Goal: Task Accomplishment & Management: Manage account settings

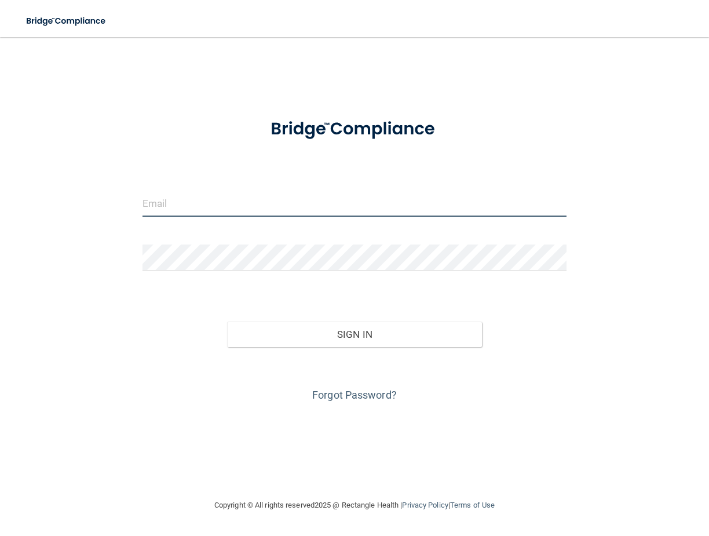
type input "[EMAIL_ADDRESS][DOMAIN_NAME]"
click at [238, 232] on form "aleetweets@gmail.com Invalid email/password. You don't have permission to acces…" at bounding box center [355, 256] width 424 height 298
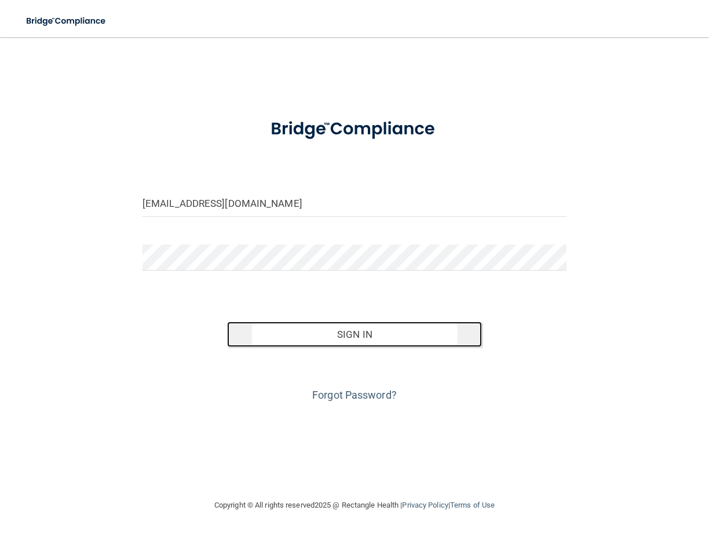
click at [301, 331] on button "Sign In" at bounding box center [354, 334] width 254 height 25
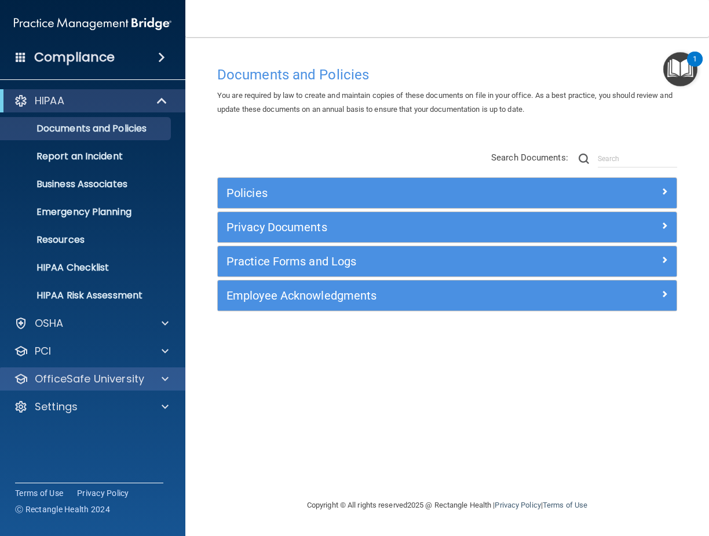
click at [69, 387] on div "OfficeSafe University" at bounding box center [93, 378] width 186 height 23
click at [161, 384] on div at bounding box center [163, 379] width 29 height 14
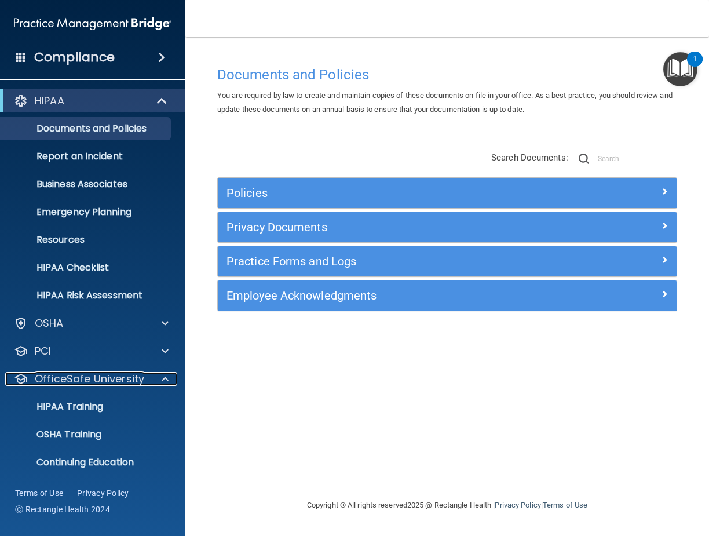
scroll to position [28, 0]
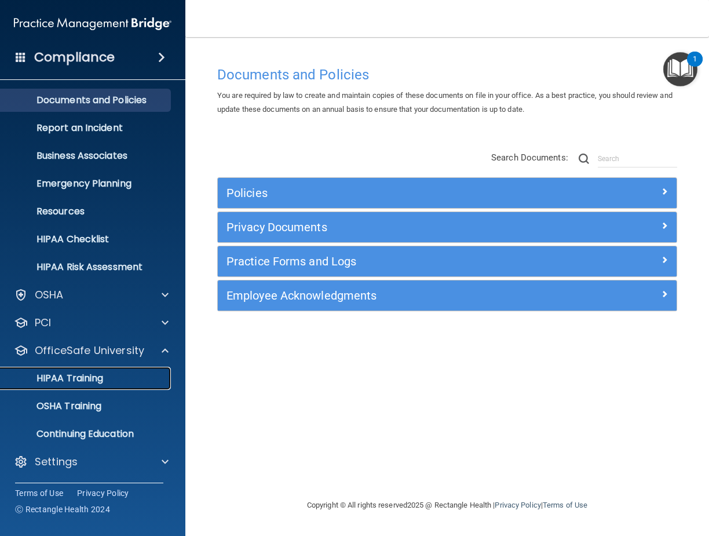
click at [94, 379] on p "HIPAA Training" at bounding box center [56, 378] width 96 height 12
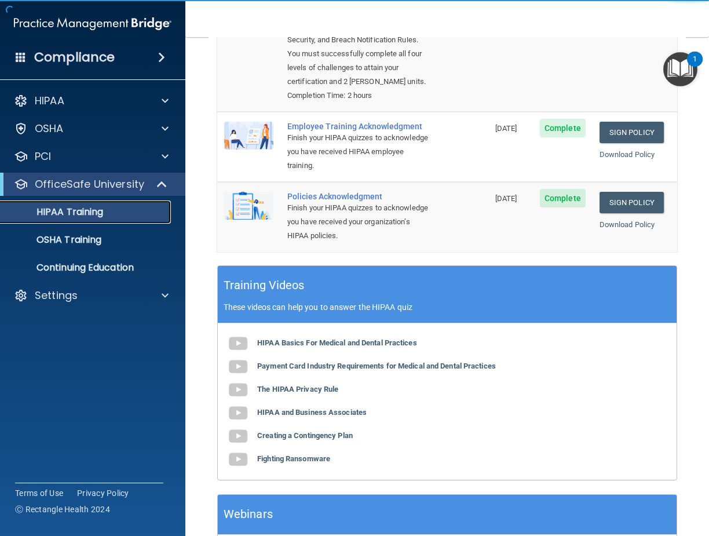
scroll to position [330, 0]
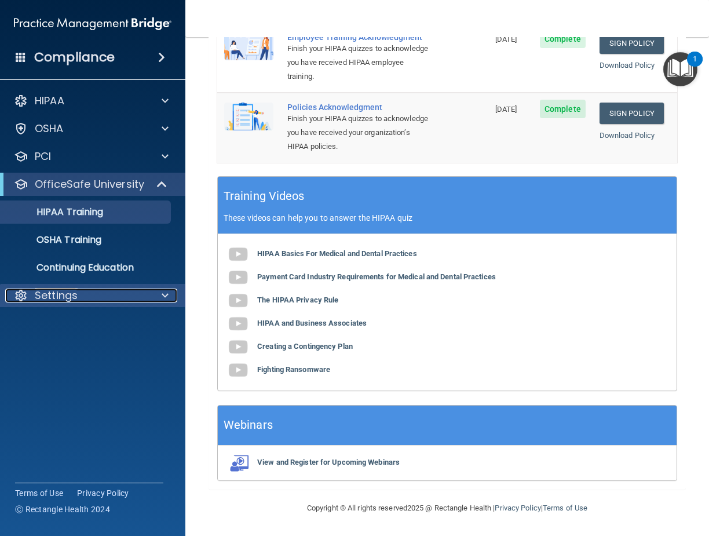
click at [149, 300] on div at bounding box center [163, 295] width 29 height 14
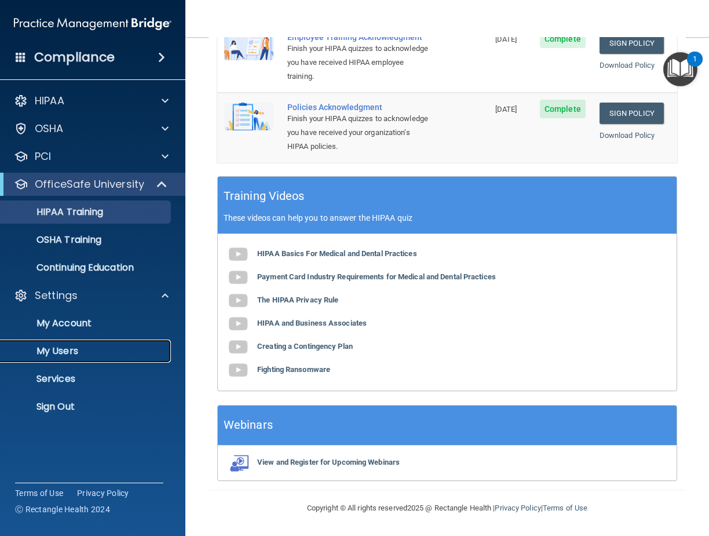
click at [75, 355] on p "My Users" at bounding box center [87, 351] width 158 height 12
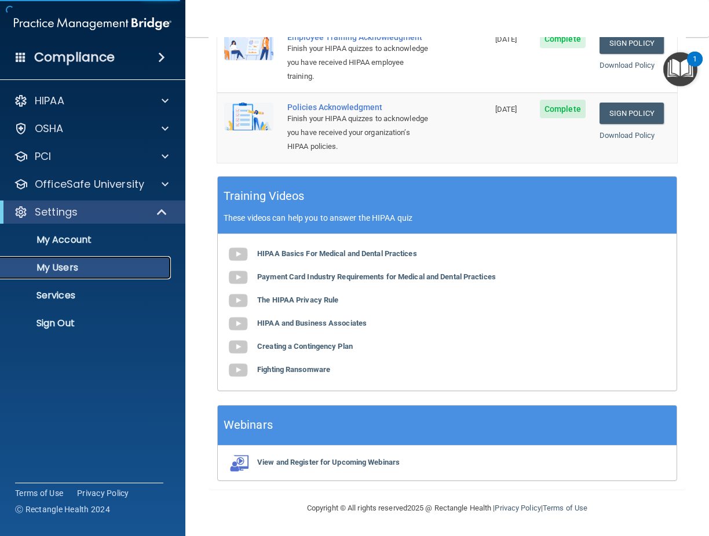
click at [48, 269] on p "My Users" at bounding box center [87, 268] width 158 height 12
select select "20"
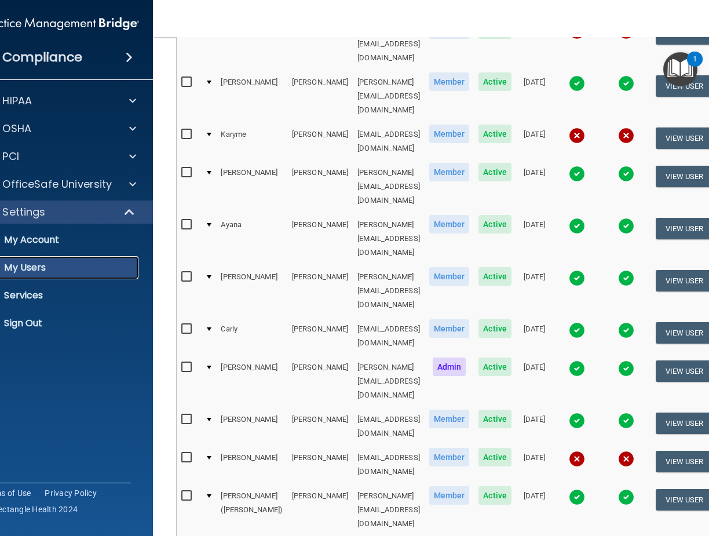
scroll to position [163, 0]
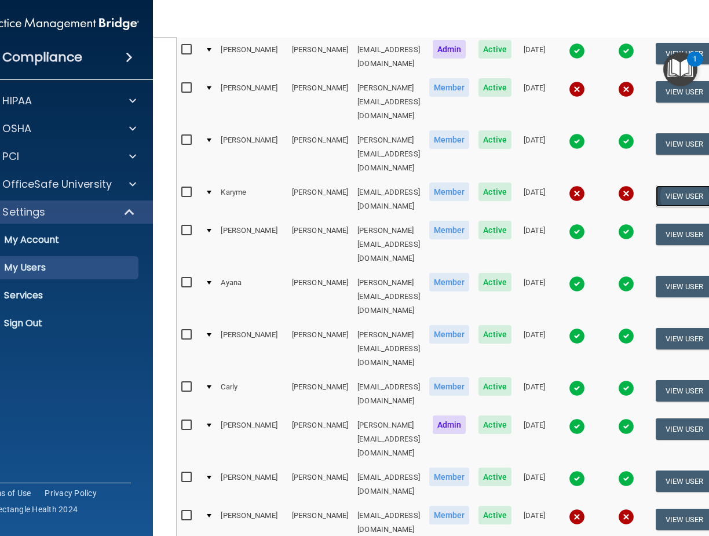
click at [673, 185] on button "View User" at bounding box center [684, 195] width 57 height 21
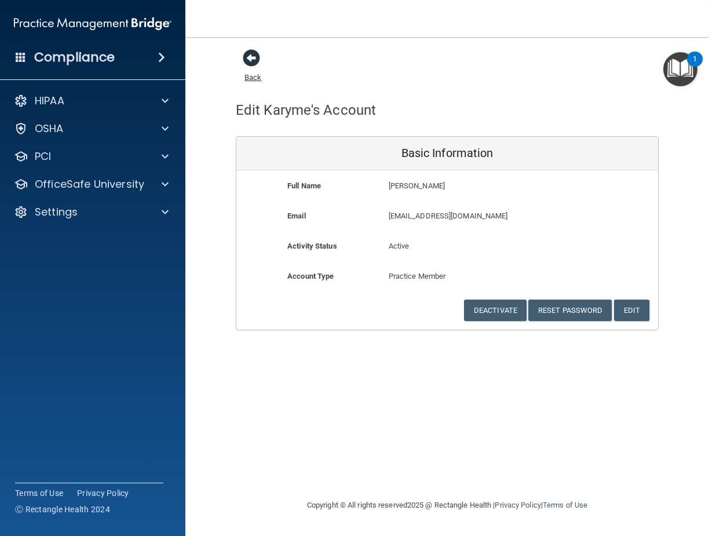
click at [254, 57] on span at bounding box center [251, 57] width 17 height 17
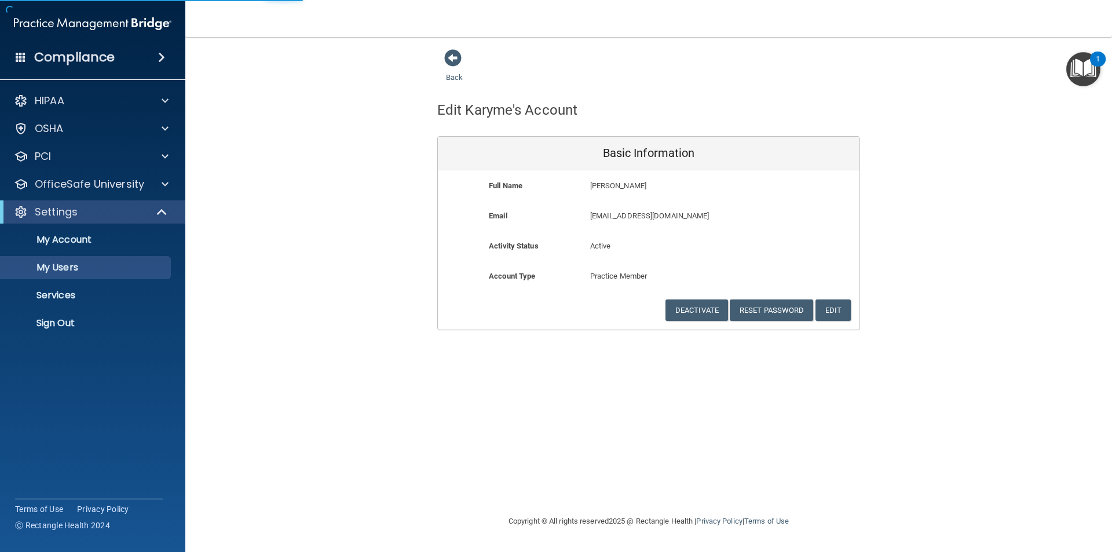
select select "20"
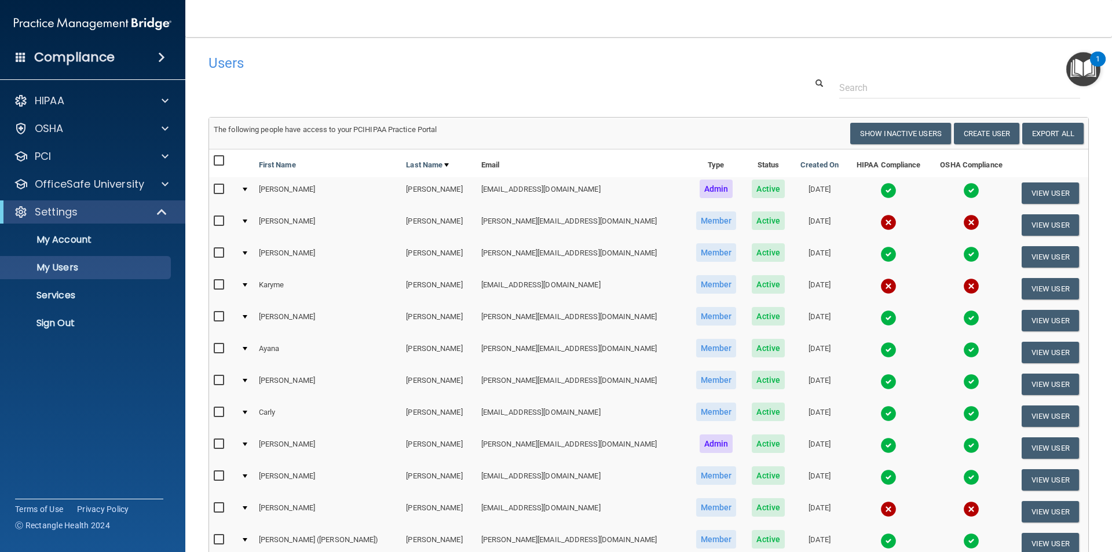
scroll to position [58, 0]
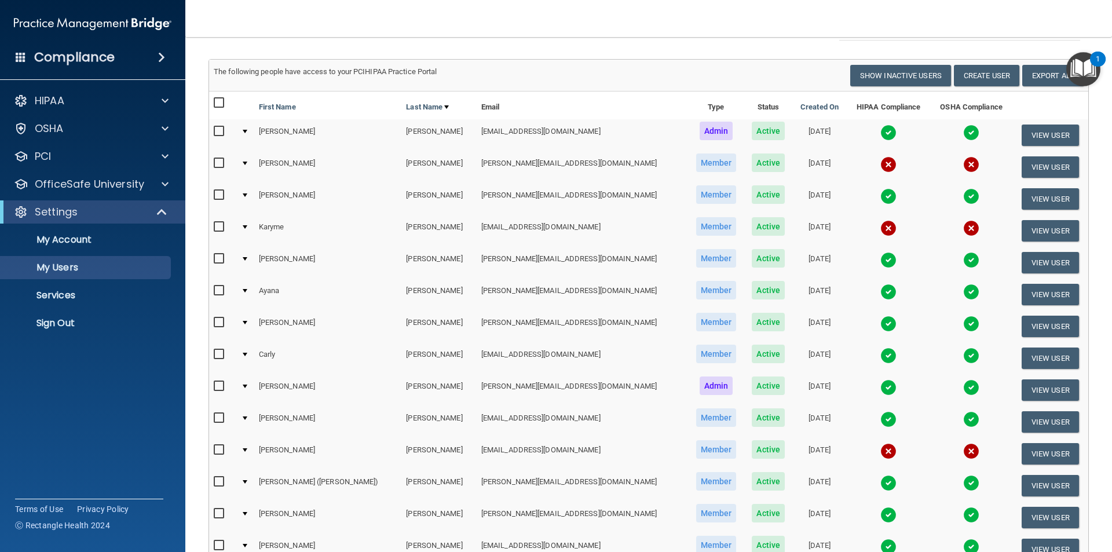
click at [220, 228] on input "checkbox" at bounding box center [220, 226] width 13 height 9
checkbox input "true"
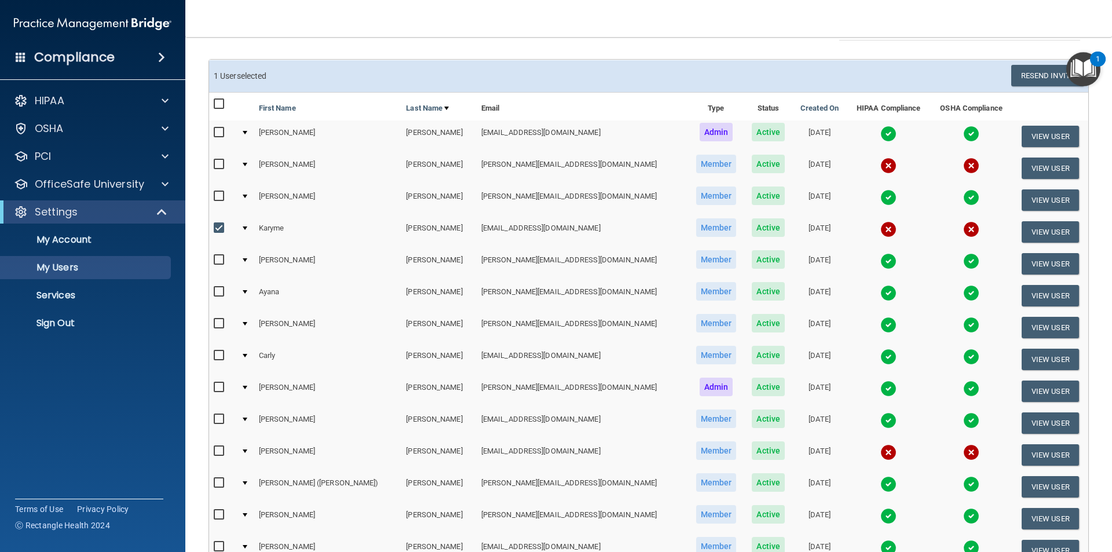
scroll to position [0, 0]
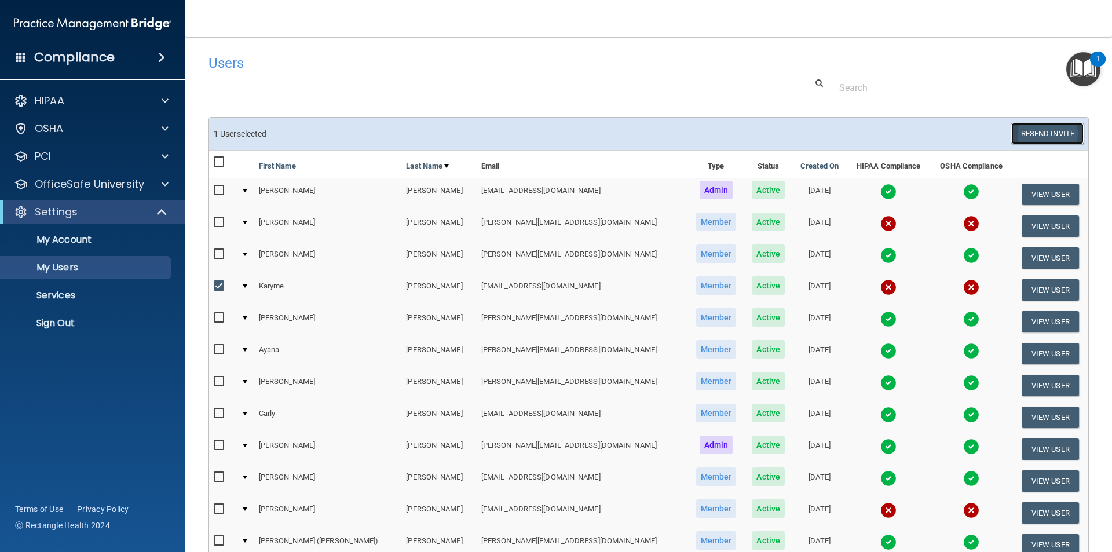
click at [708, 136] on button "Resend Invite" at bounding box center [1047, 133] width 72 height 21
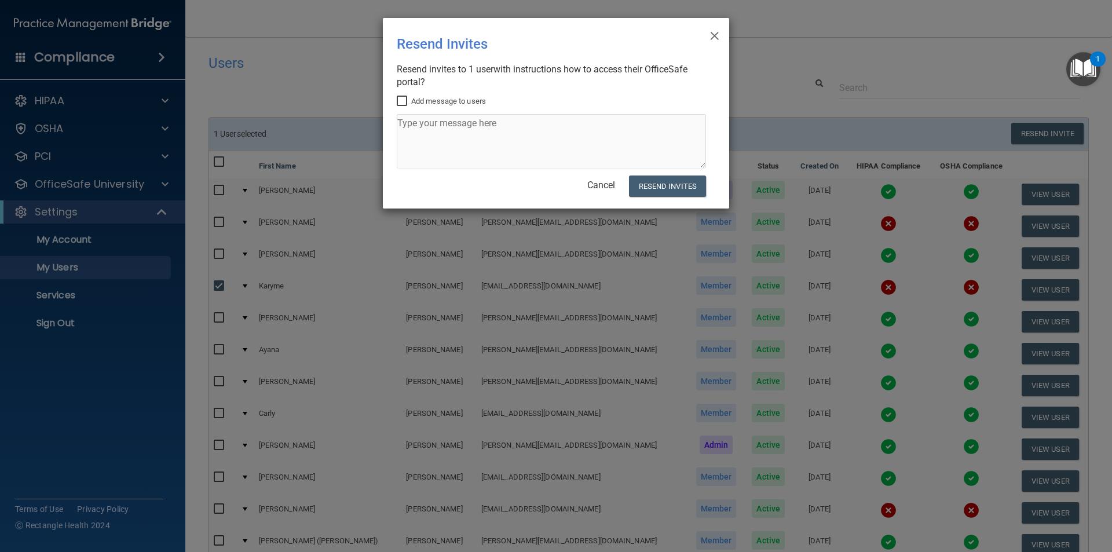
click at [401, 108] on label "Add message to users" at bounding box center [441, 101] width 89 height 14
click at [401, 106] on input "Add message to users" at bounding box center [403, 101] width 13 height 9
checkbox input "true"
click at [422, 135] on textarea at bounding box center [551, 141] width 309 height 54
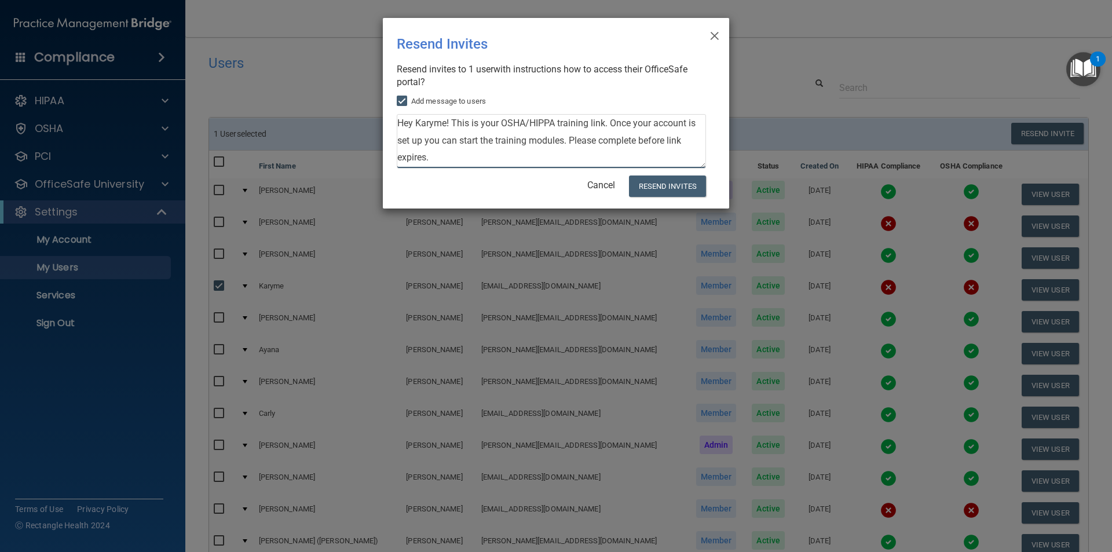
click at [430, 121] on textarea "Hey Karyme! This is your OSHA/HIPPA training link. Once your account is set up …" at bounding box center [551, 141] width 309 height 54
drag, startPoint x: 451, startPoint y: 122, endPoint x: 457, endPoint y: 162, distance: 39.8
click at [457, 162] on textarea "Hey Karyme! This is your OSHA/HIPPA training link. Once your account is set up …" at bounding box center [551, 141] width 309 height 54
drag, startPoint x: 498, startPoint y: 150, endPoint x: 521, endPoint y: 151, distance: 23.2
click at [498, 149] on textarea "Hey Karyme! This is your OSHA/HIPPA training link. Once your account is set up …" at bounding box center [551, 141] width 309 height 54
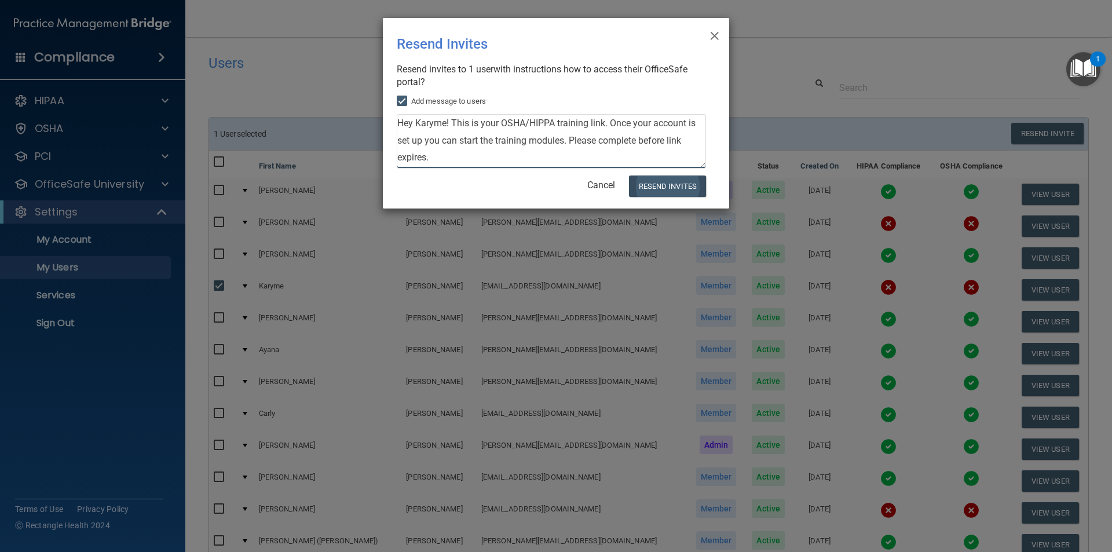
type textarea "Hey Karyme! This is your OSHA/HIPPA training link. Once your account is set up …"
click at [659, 188] on button "Resend Invites" at bounding box center [667, 186] width 77 height 21
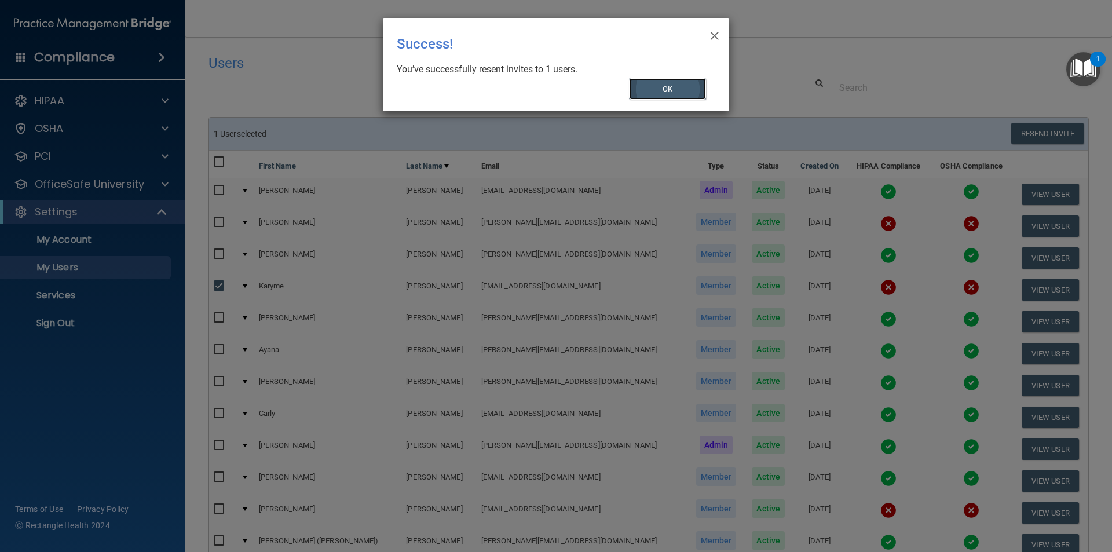
click at [648, 79] on button "OK" at bounding box center [668, 88] width 78 height 21
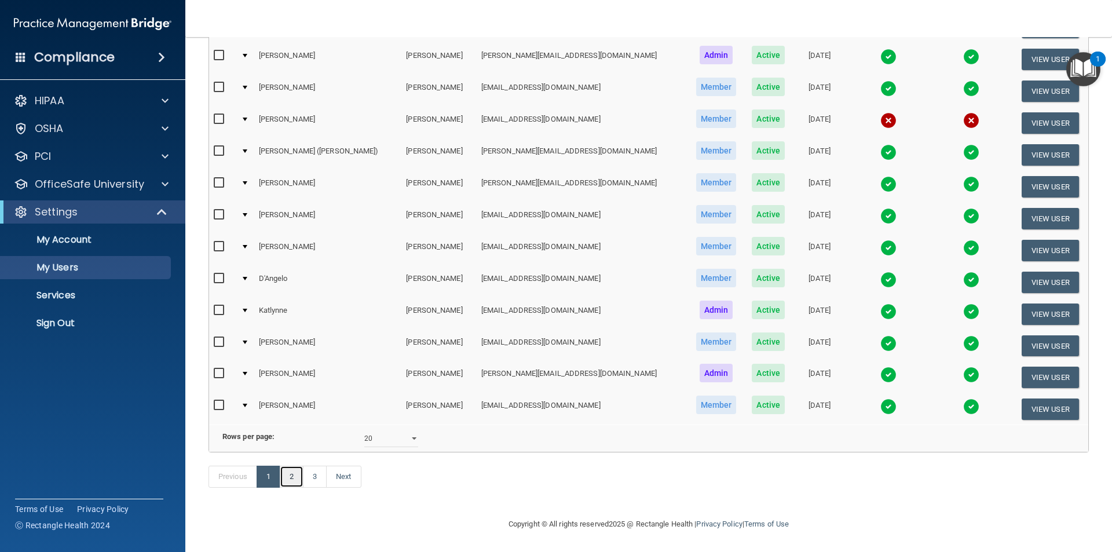
scroll to position [58, 0]
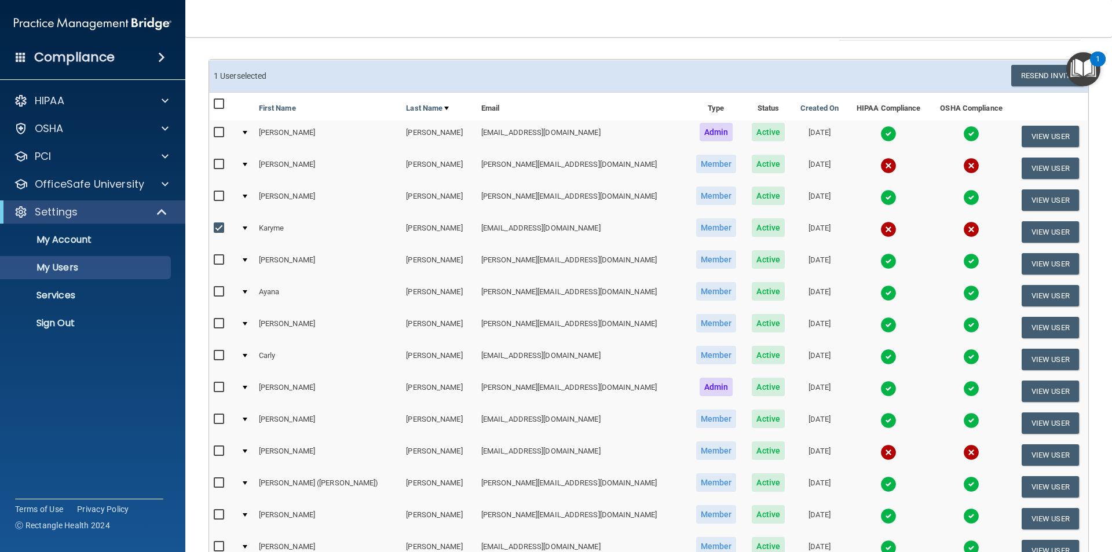
click at [220, 229] on input "checkbox" at bounding box center [220, 228] width 13 height 9
checkbox input "false"
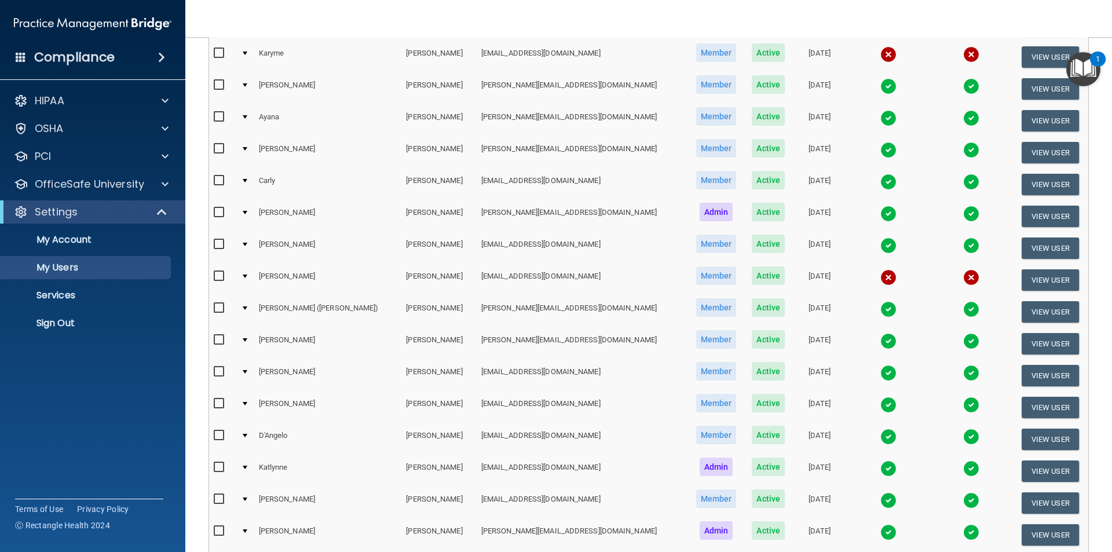
scroll to position [348, 0]
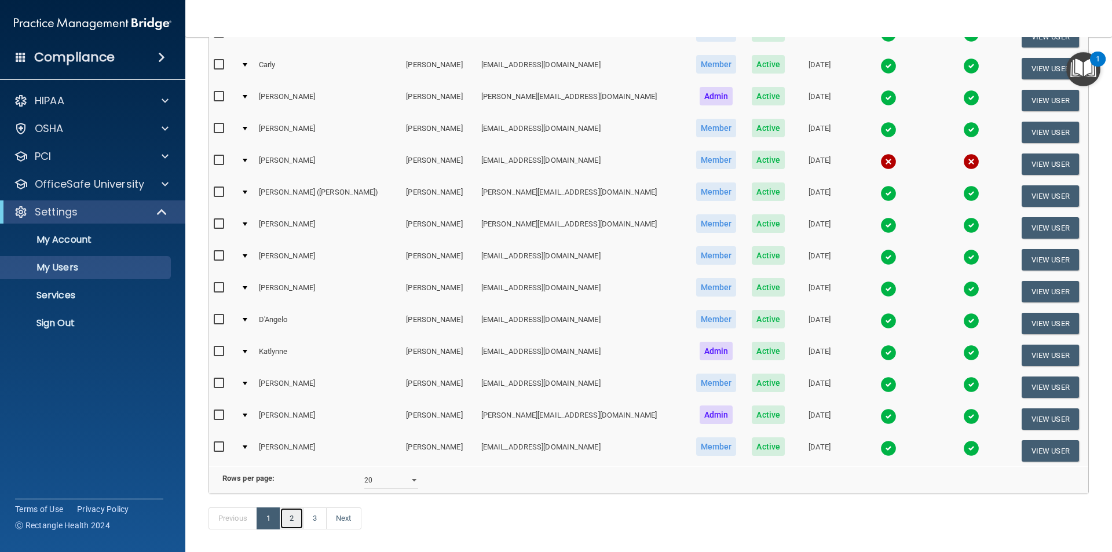
click at [284, 529] on link "2" at bounding box center [292, 518] width 24 height 22
select select "20"
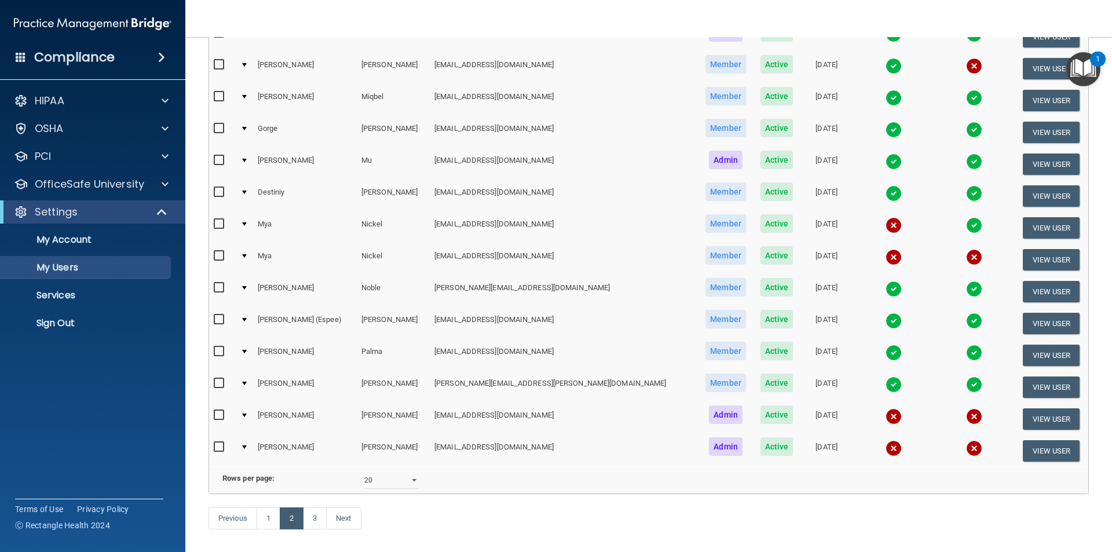
click at [221, 450] on input "checkbox" at bounding box center [220, 447] width 13 height 9
checkbox input "true"
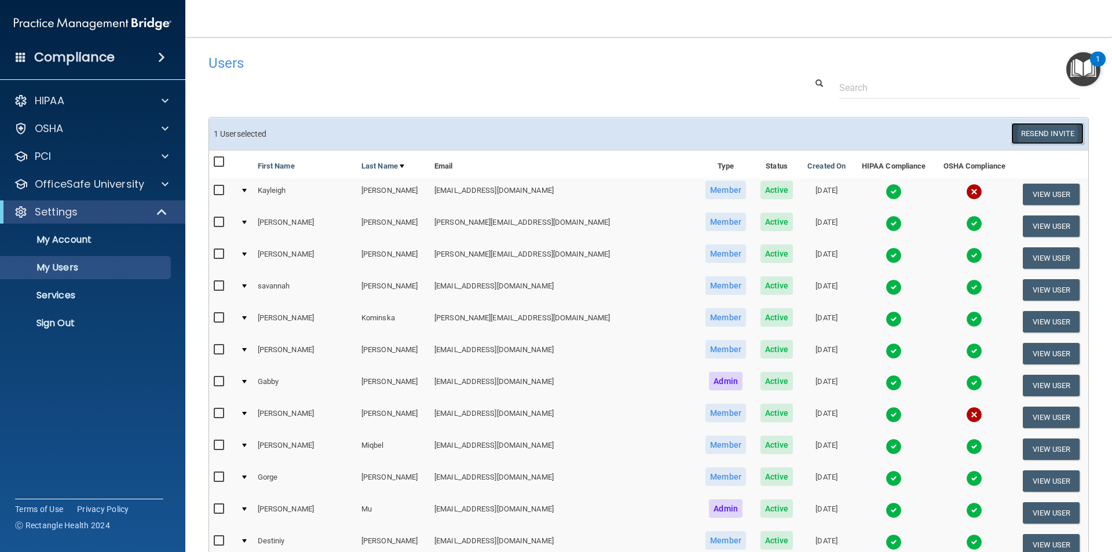
click at [708, 129] on button "Resend Invite" at bounding box center [1047, 133] width 72 height 21
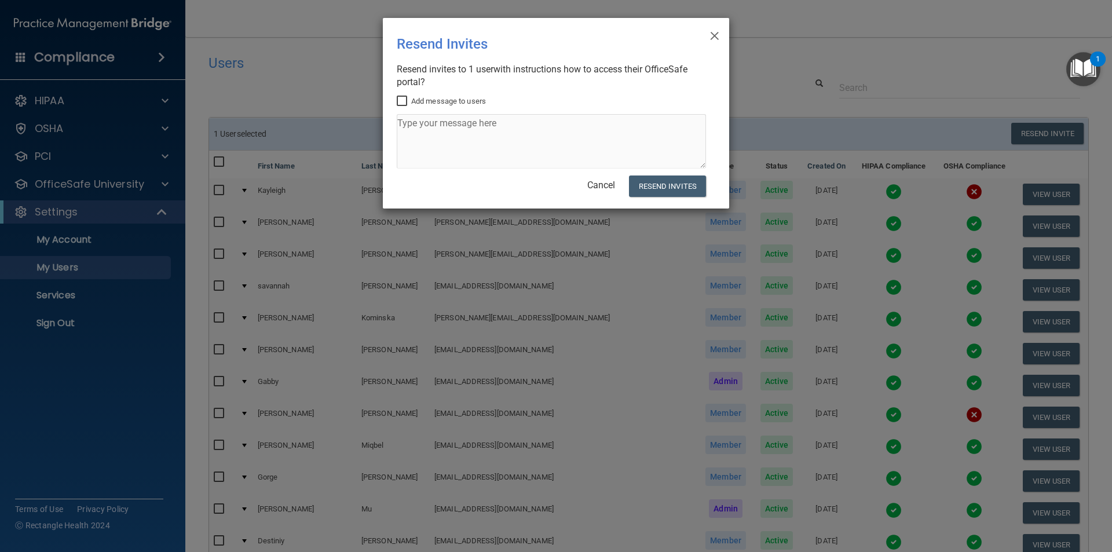
drag, startPoint x: 425, startPoint y: 123, endPoint x: 399, endPoint y: 97, distance: 36.5
click at [399, 97] on input "Add message to users" at bounding box center [403, 101] width 13 height 9
checkbox input "true"
paste textarea "This is your OSHA/HIPPA training link. Once your account is set up you can star…"
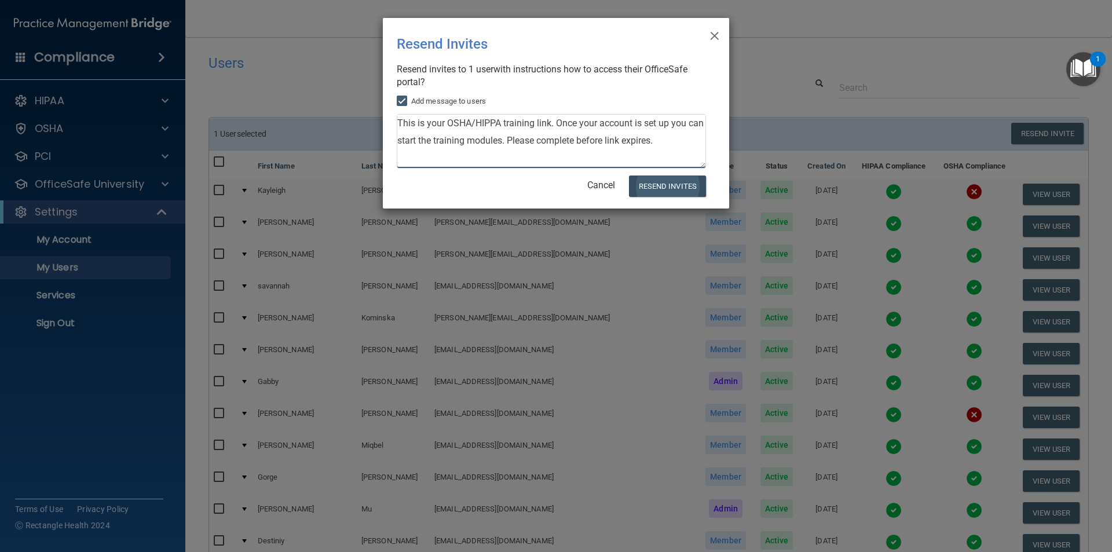
type textarea "This is your OSHA/HIPPA training link. Once your account is set up you can star…"
click at [658, 183] on button "Resend Invites" at bounding box center [667, 186] width 77 height 21
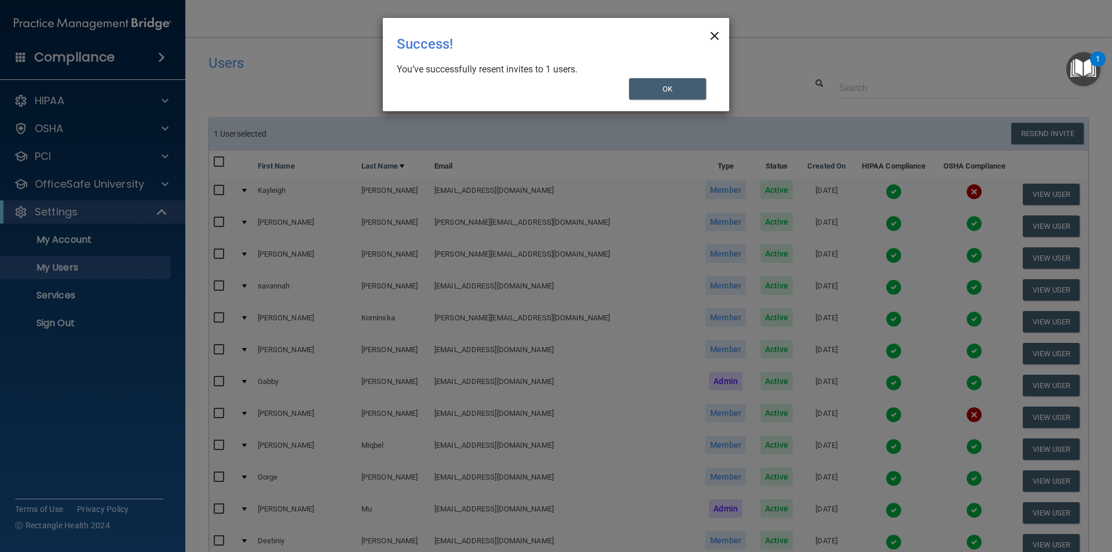
click at [708, 35] on span "×" at bounding box center [715, 34] width 10 height 23
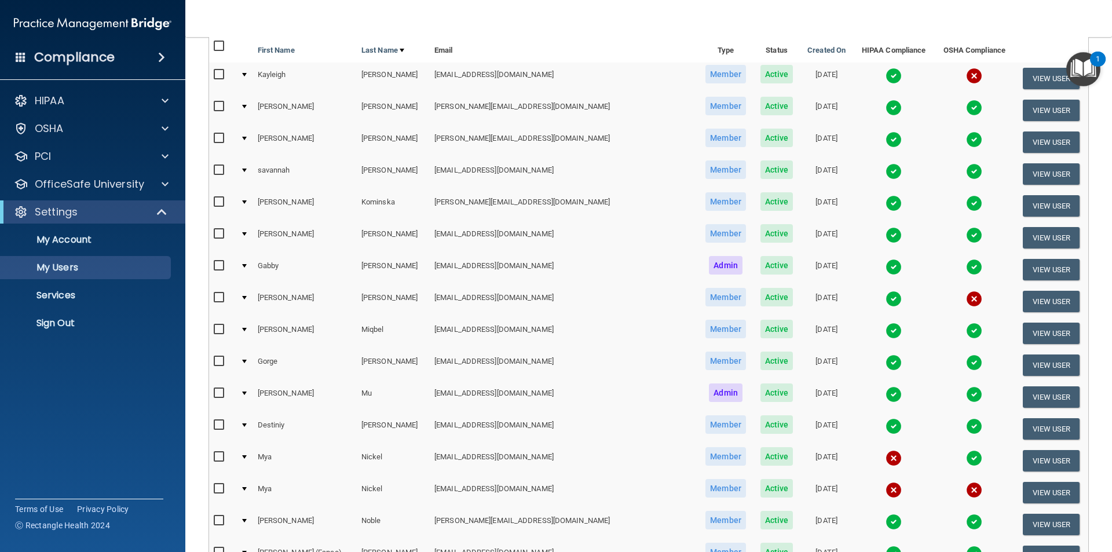
scroll to position [174, 0]
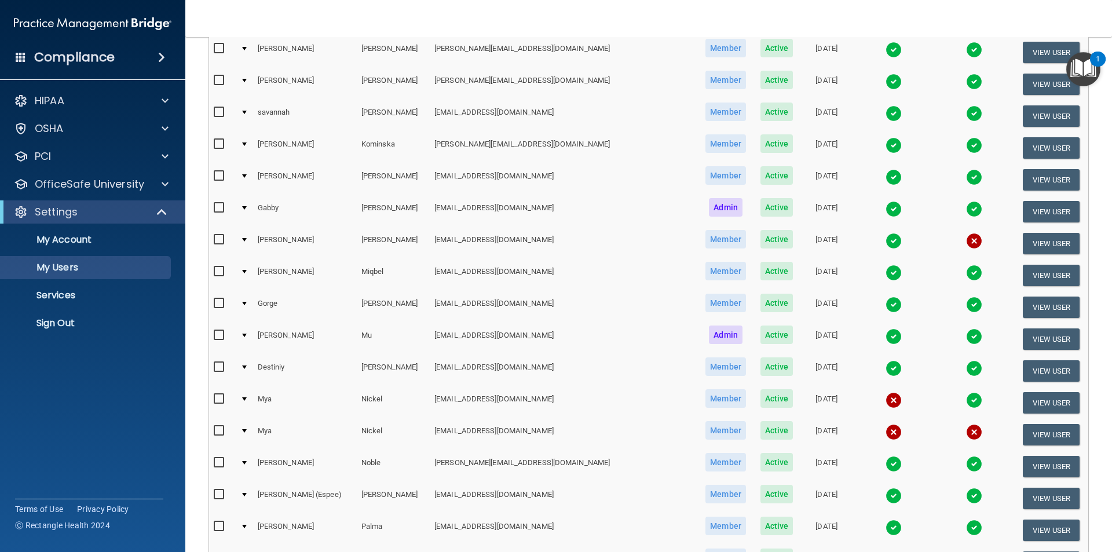
click at [222, 242] on input "checkbox" at bounding box center [220, 239] width 13 height 9
checkbox input "true"
click at [708, 246] on button "View User" at bounding box center [1051, 243] width 57 height 21
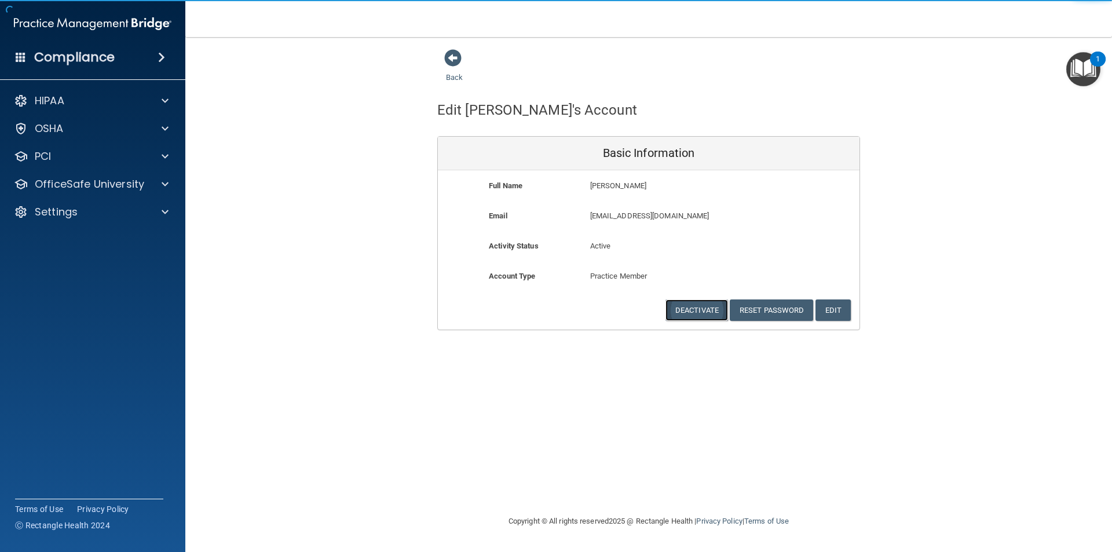
click at [706, 310] on button "Deactivate" at bounding box center [697, 310] width 63 height 21
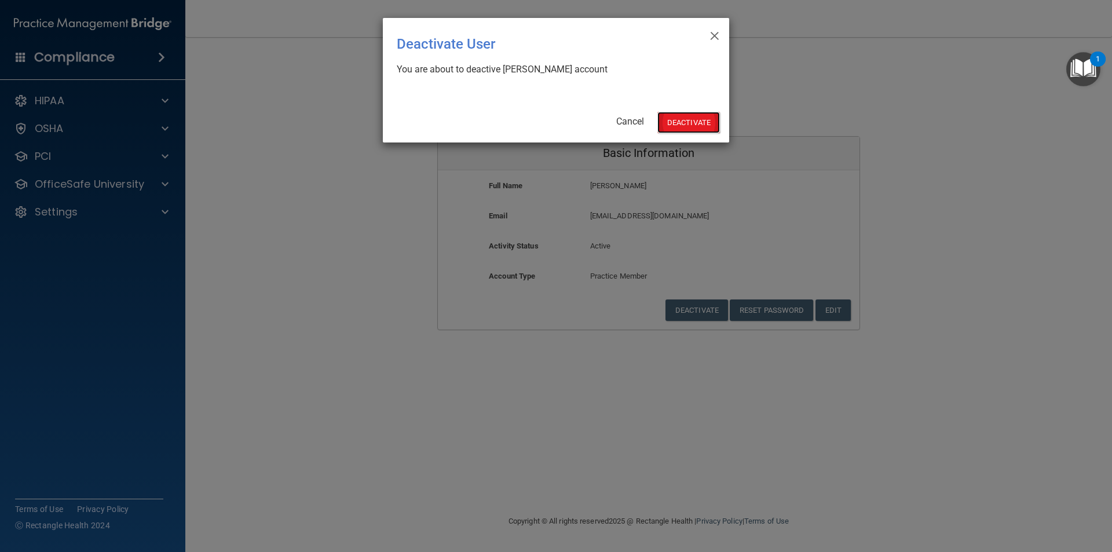
click at [692, 120] on button "Deactivate" at bounding box center [689, 122] width 63 height 21
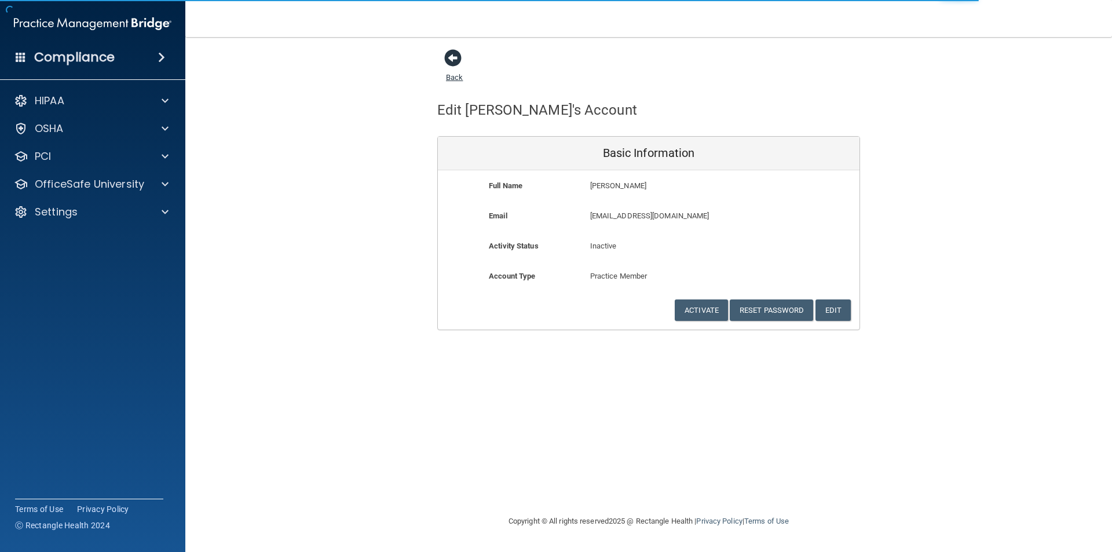
click at [452, 56] on span at bounding box center [452, 57] width 17 height 17
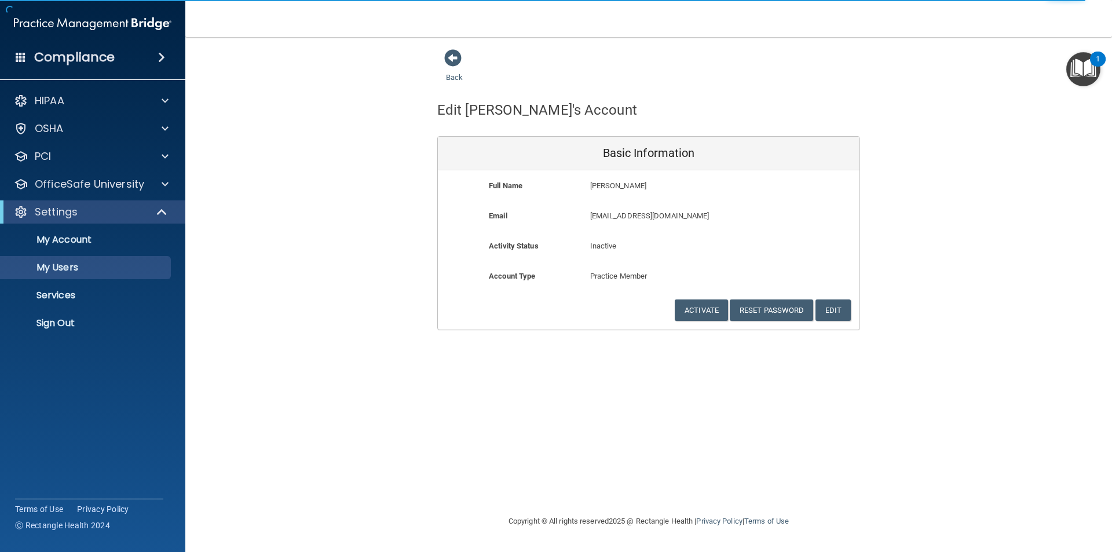
select select "20"
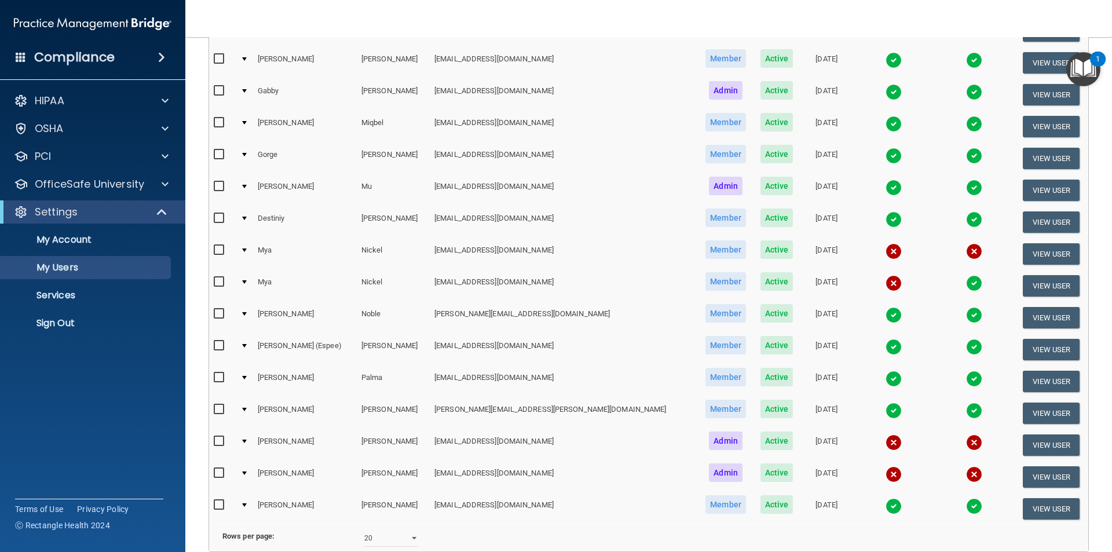
scroll to position [406, 0]
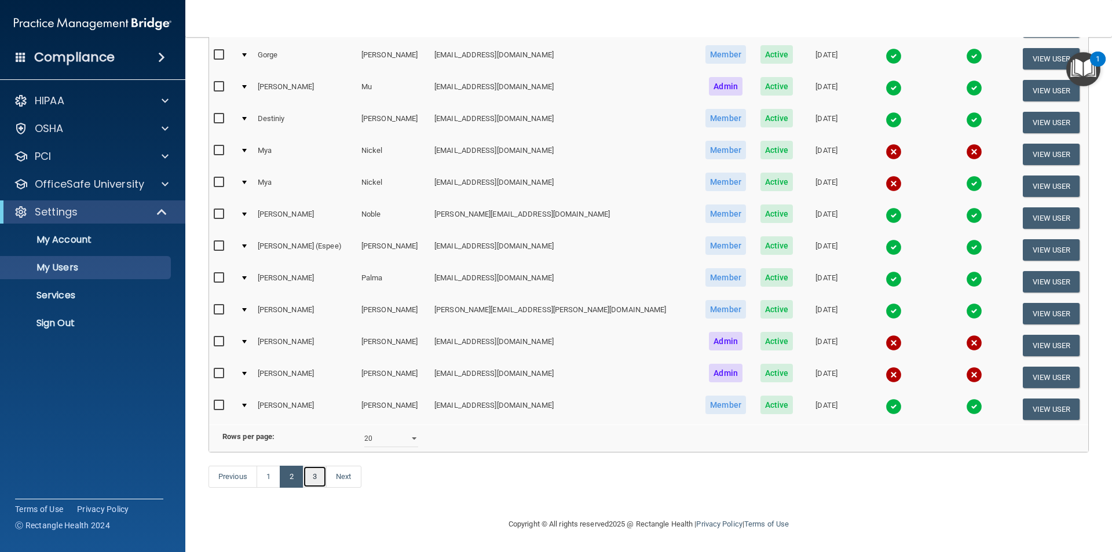
click at [315, 485] on link "3" at bounding box center [315, 477] width 24 height 22
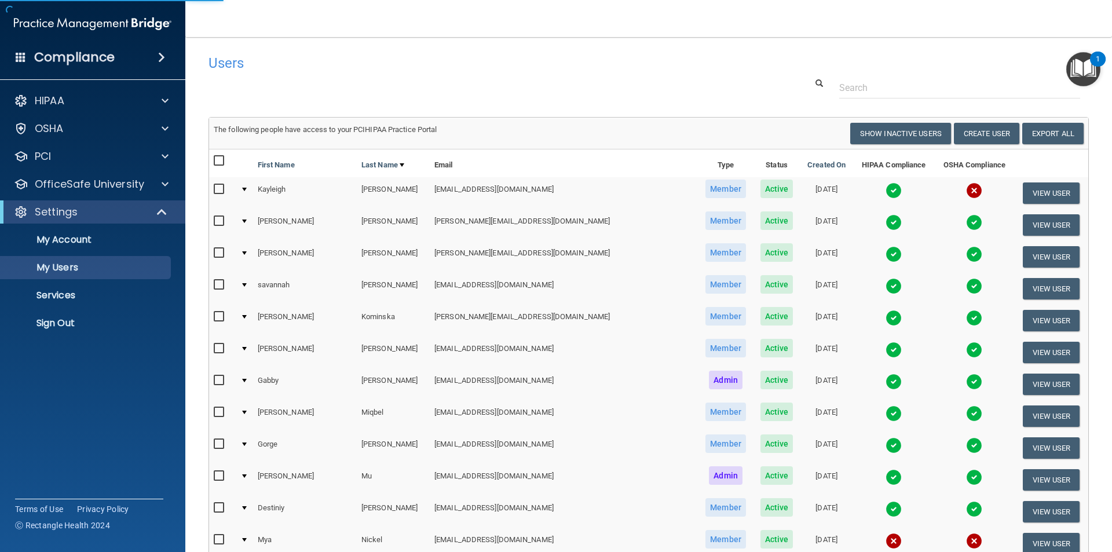
select select "20"
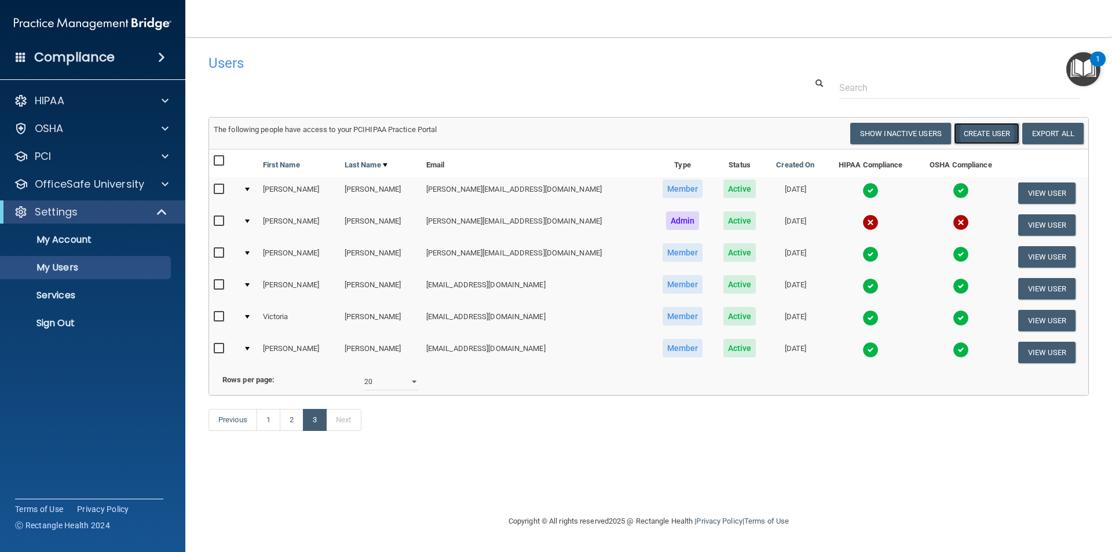
click at [988, 132] on button "Create User" at bounding box center [986, 133] width 65 height 21
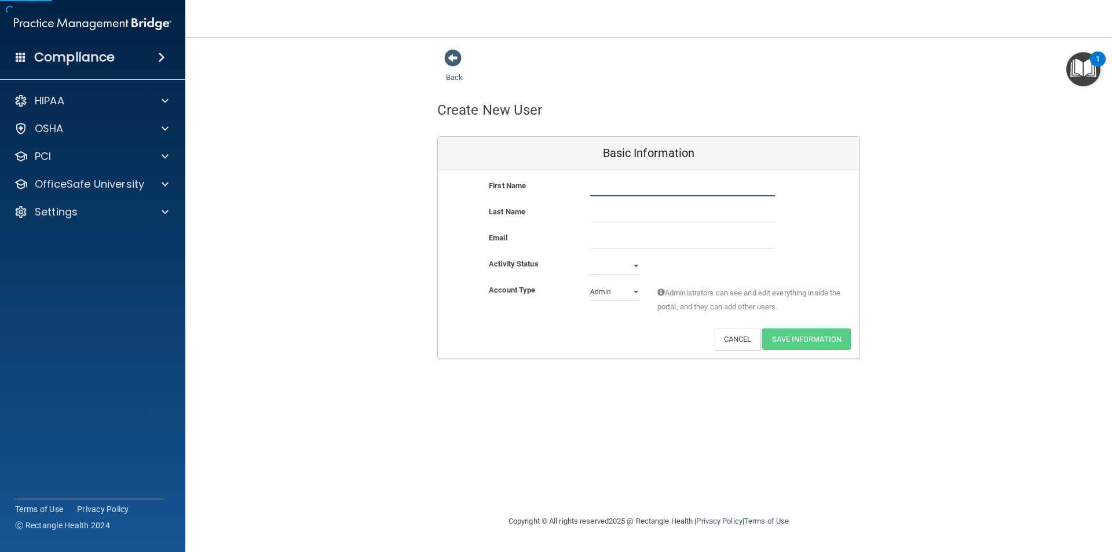
click at [652, 190] on input "text" at bounding box center [682, 187] width 185 height 17
type input "[PERSON_NAME]"
click at [619, 243] on input "email" at bounding box center [682, 239] width 185 height 17
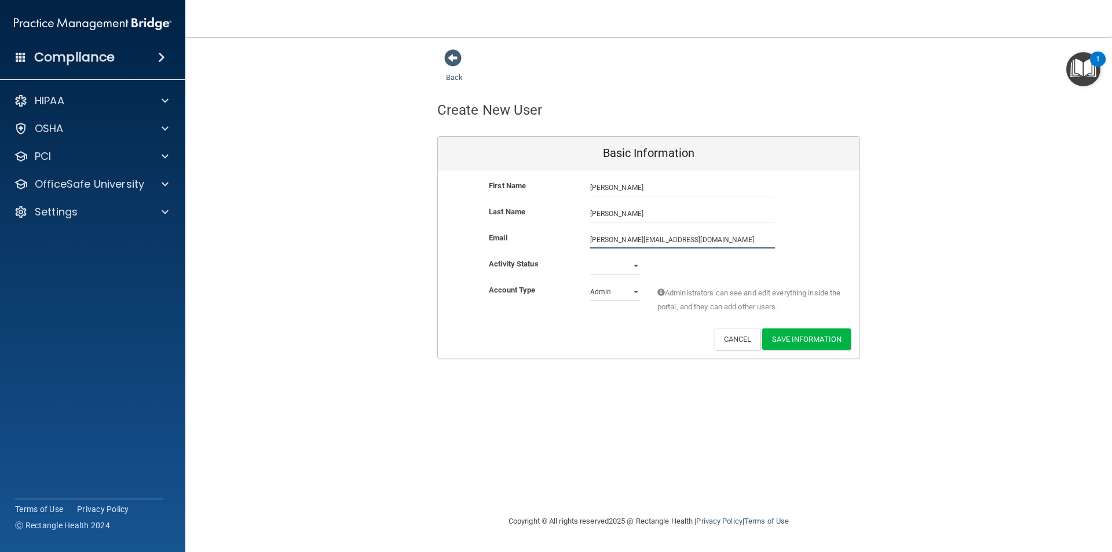
type input "[PERSON_NAME][EMAIL_ADDRESS][DOMAIN_NAME]"
click at [631, 266] on select "Active Inactive" at bounding box center [615, 268] width 50 height 17
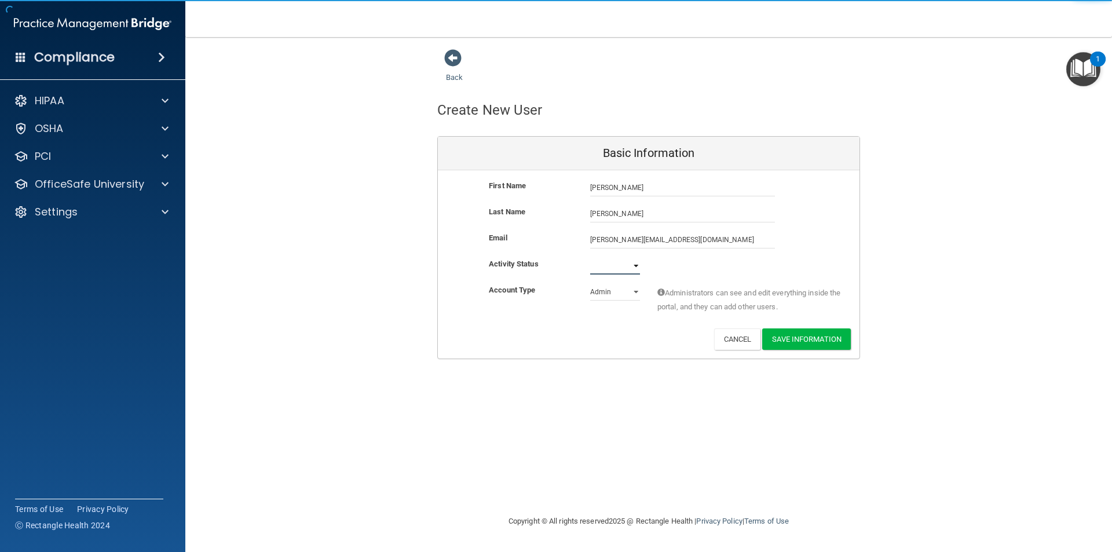
select select "active"
click at [590, 257] on select "Active Inactive" at bounding box center [615, 265] width 50 height 17
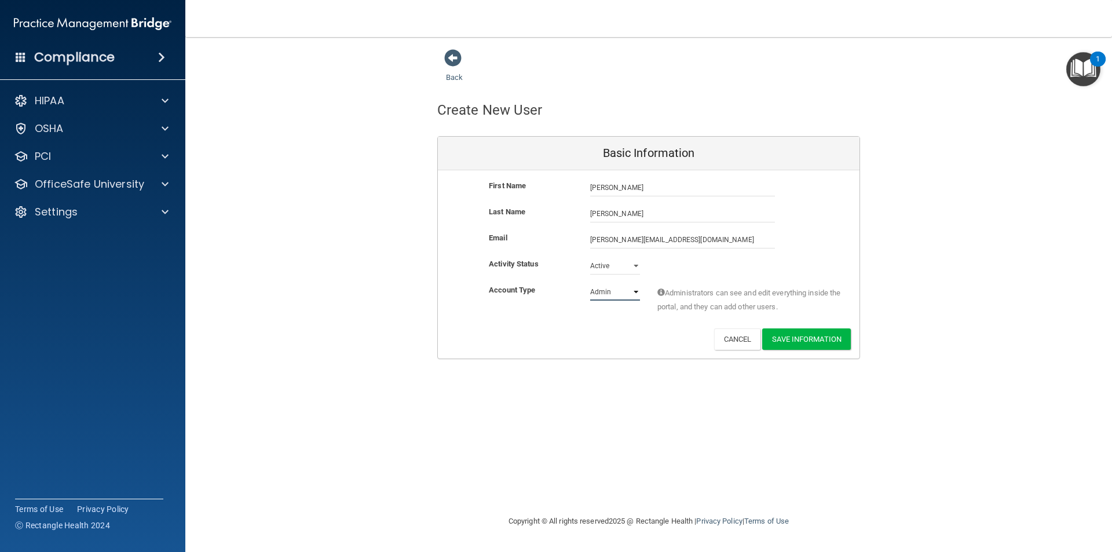
click at [619, 298] on select "Admin Member" at bounding box center [615, 291] width 50 height 17
select select "practice_member"
click at [590, 283] on select "Admin Member" at bounding box center [615, 291] width 50 height 17
click at [808, 337] on button "Save Information" at bounding box center [806, 338] width 89 height 21
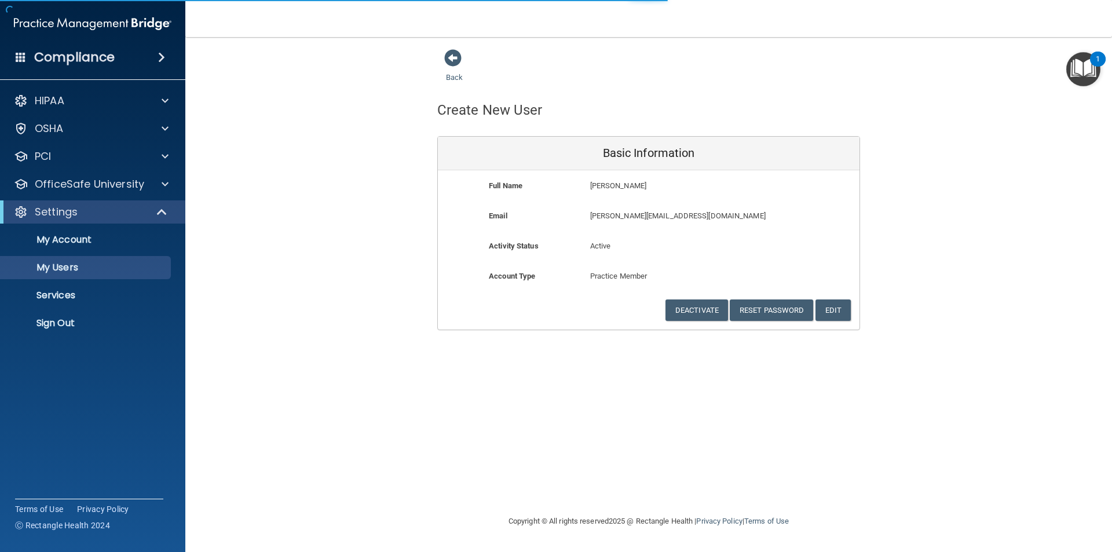
select select "20"
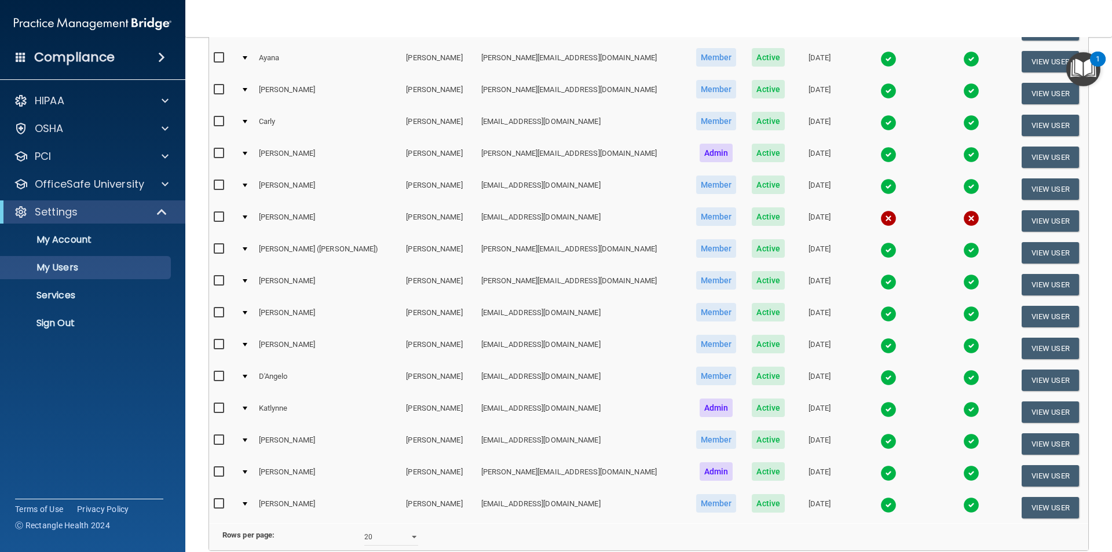
scroll to position [451, 0]
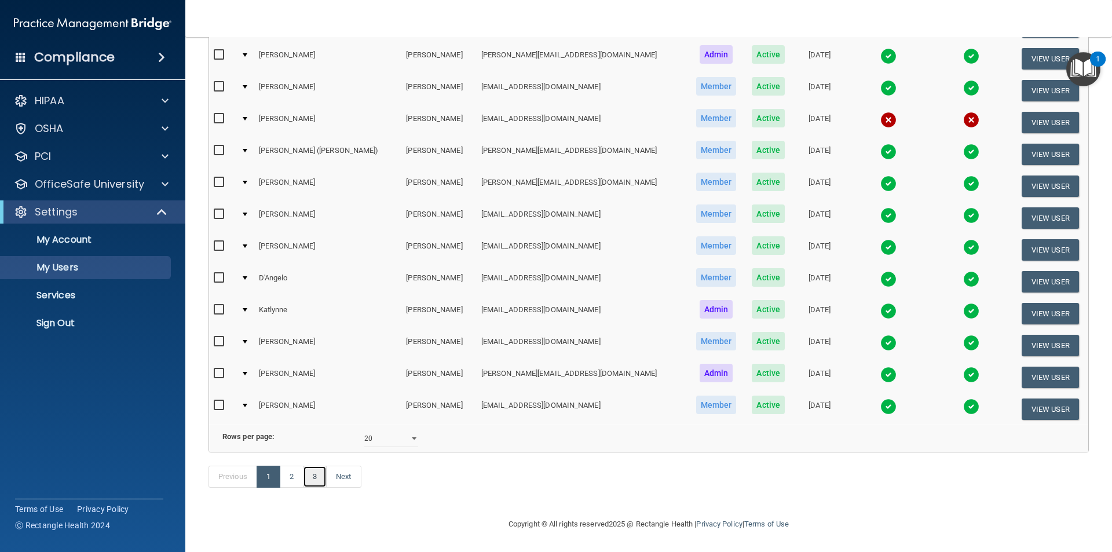
click at [313, 476] on link "3" at bounding box center [315, 477] width 24 height 22
select select "20"
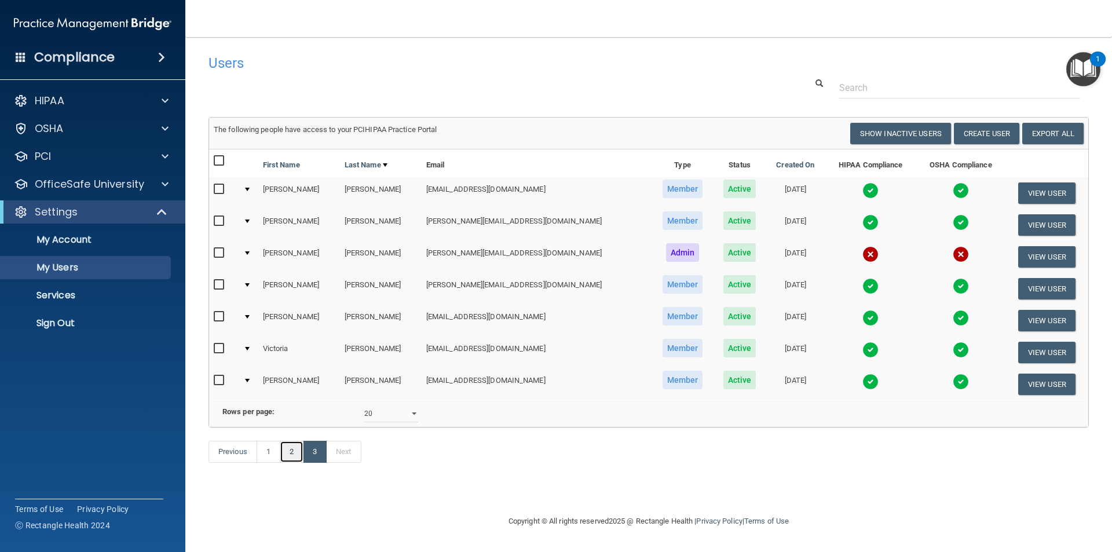
click at [288, 463] on link "2" at bounding box center [292, 452] width 24 height 22
select select "20"
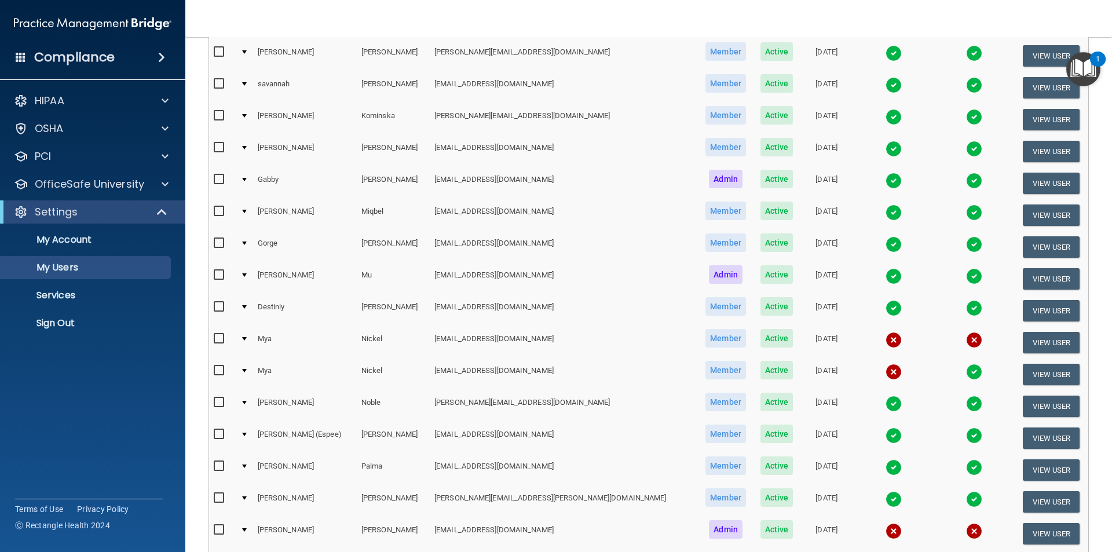
scroll to position [117, 0]
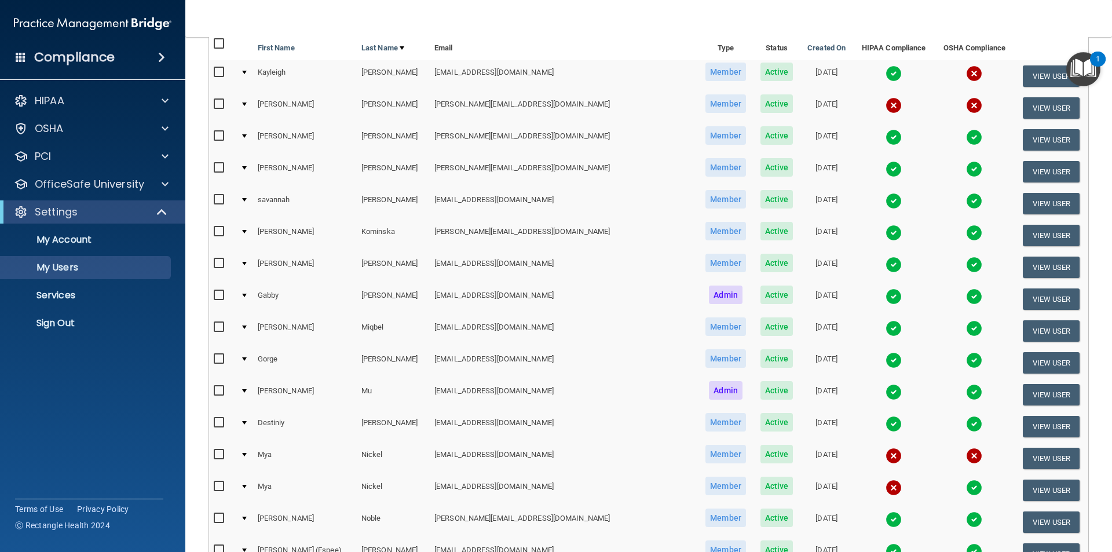
click at [223, 104] on input "checkbox" at bounding box center [220, 104] width 13 height 9
checkbox input "true"
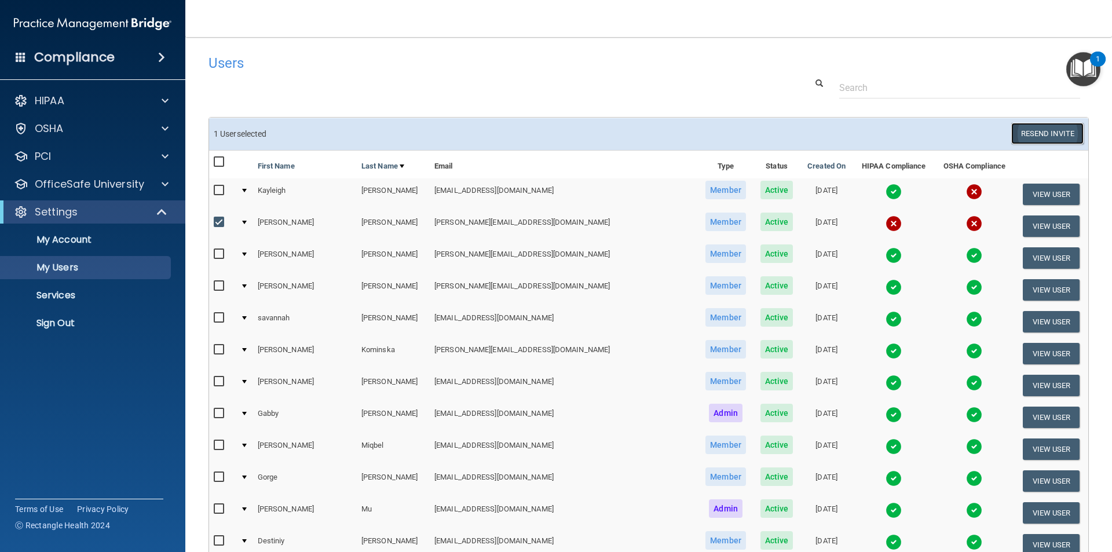
click at [1033, 132] on button "Resend Invite" at bounding box center [1047, 133] width 72 height 21
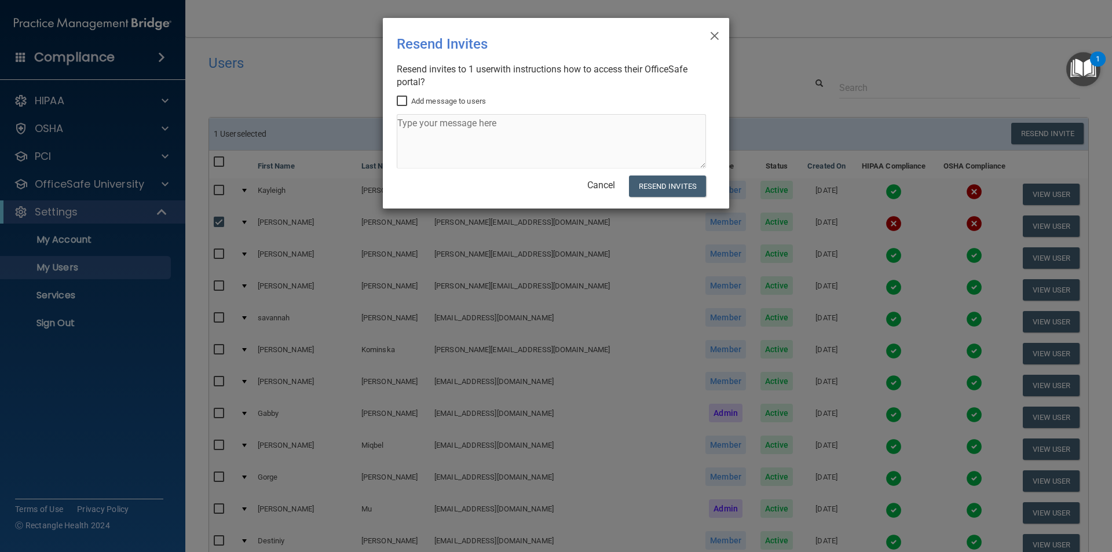
drag, startPoint x: 504, startPoint y: 141, endPoint x: 408, endPoint y: 100, distance: 104.8
click at [408, 100] on input "Add message to users" at bounding box center [403, 101] width 13 height 9
checkbox input "true"
paste textarea "This is your OSHA/HIPPA training link. Once your account is set up you can star…"
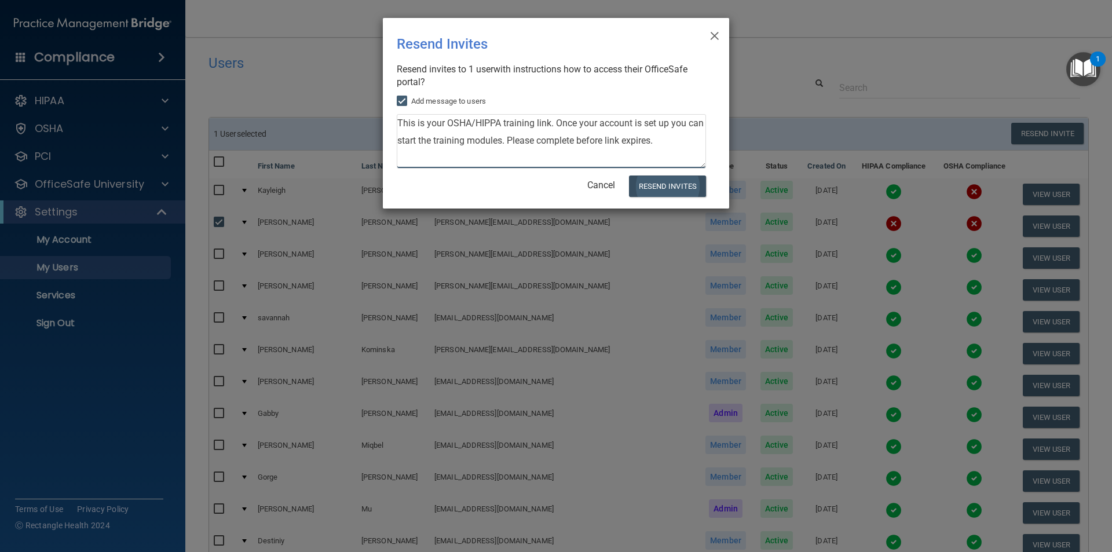
type textarea "This is your OSHA/HIPPA training link. Once your account is set up you can star…"
click at [681, 188] on button "Resend Invites" at bounding box center [667, 186] width 77 height 21
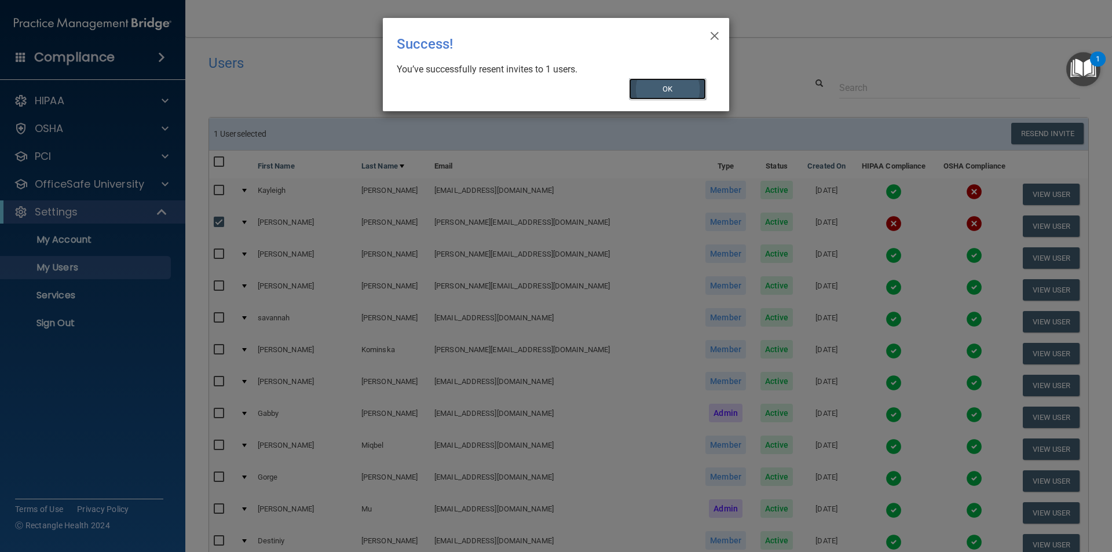
click at [687, 91] on button "OK" at bounding box center [668, 88] width 78 height 21
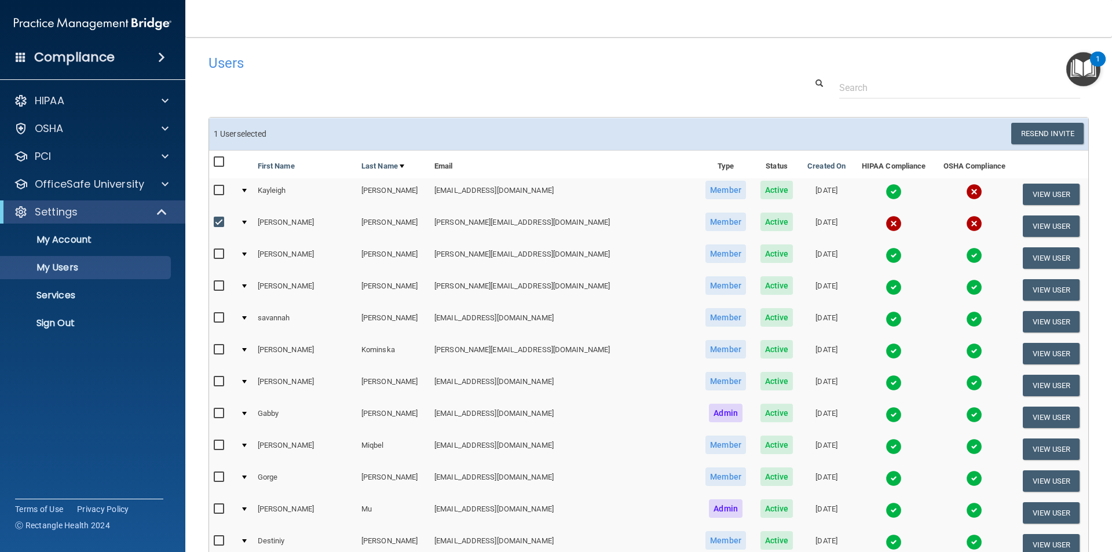
scroll to position [232, 0]
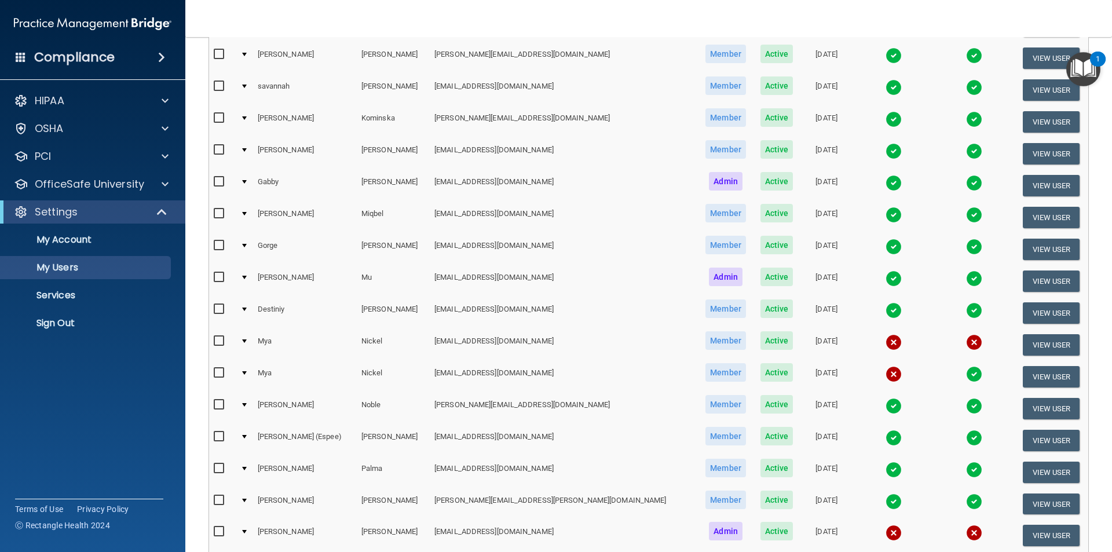
click at [218, 341] on input "checkbox" at bounding box center [220, 341] width 13 height 9
checkbox input "true"
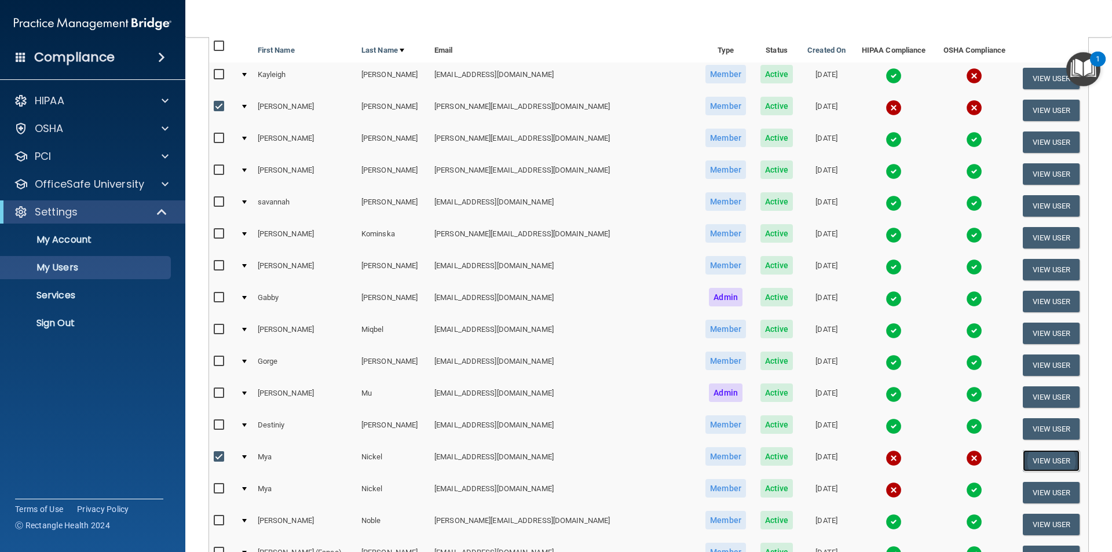
click at [1023, 462] on button "View User" at bounding box center [1051, 460] width 57 height 21
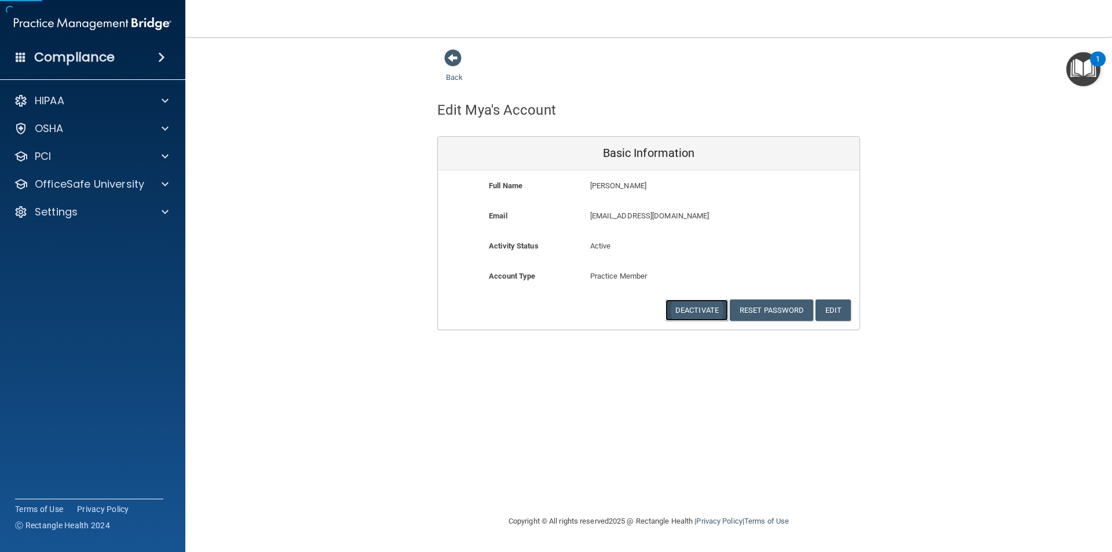
click at [693, 312] on button "Deactivate" at bounding box center [697, 310] width 63 height 21
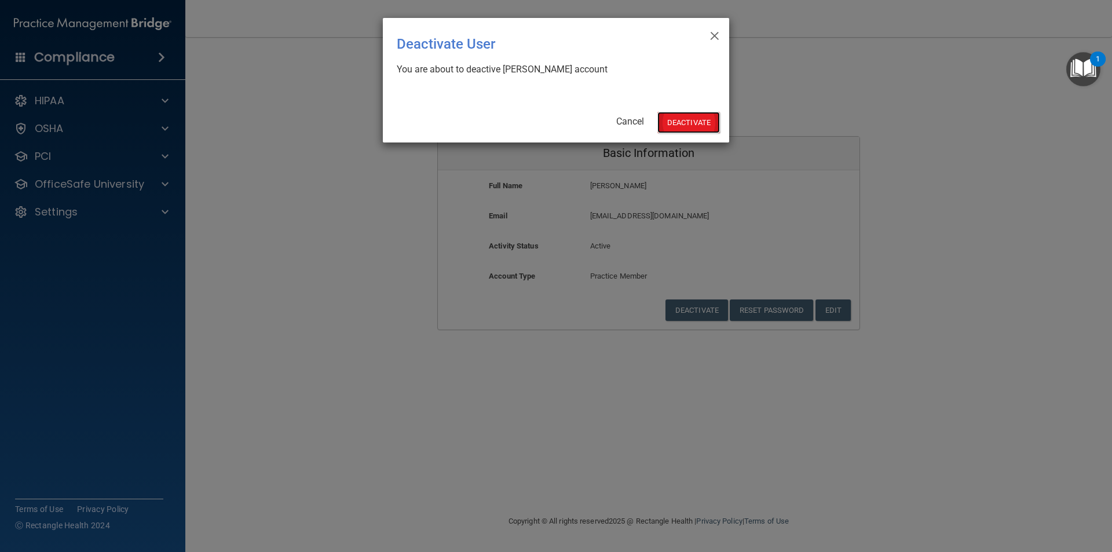
click at [675, 122] on button "Deactivate" at bounding box center [689, 122] width 63 height 21
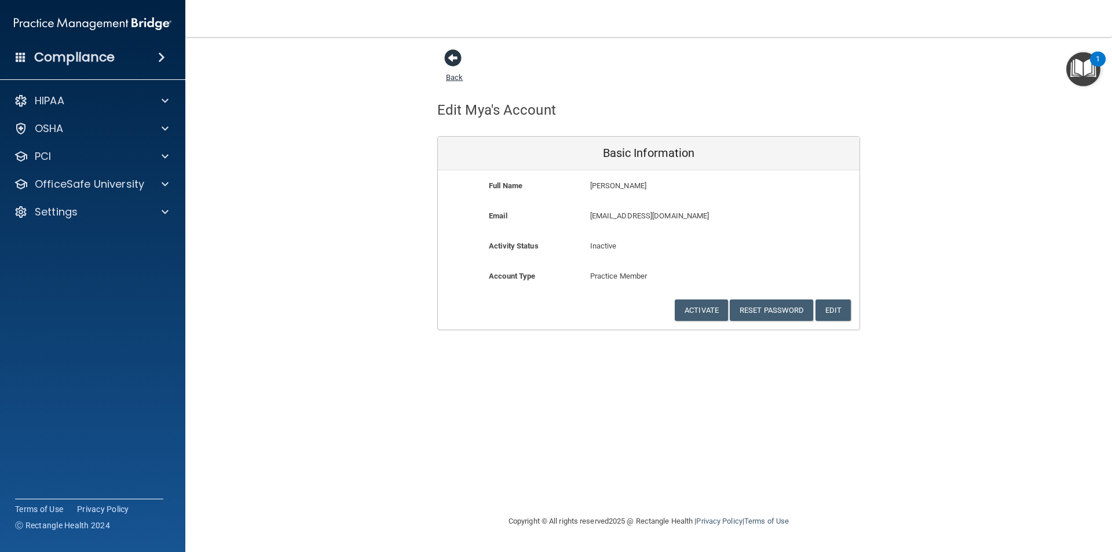
click at [456, 67] on span at bounding box center [452, 57] width 17 height 17
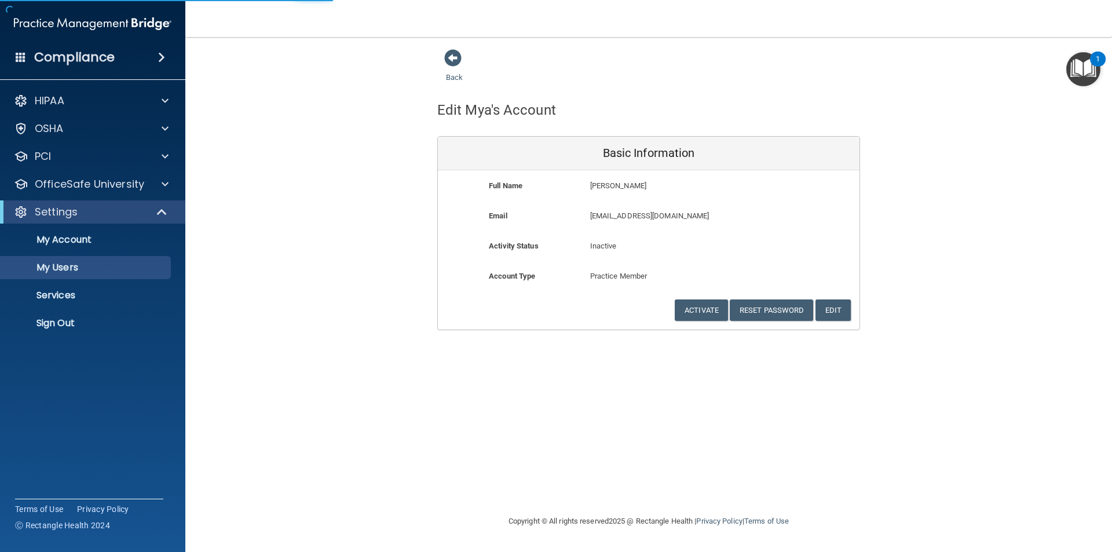
select select "20"
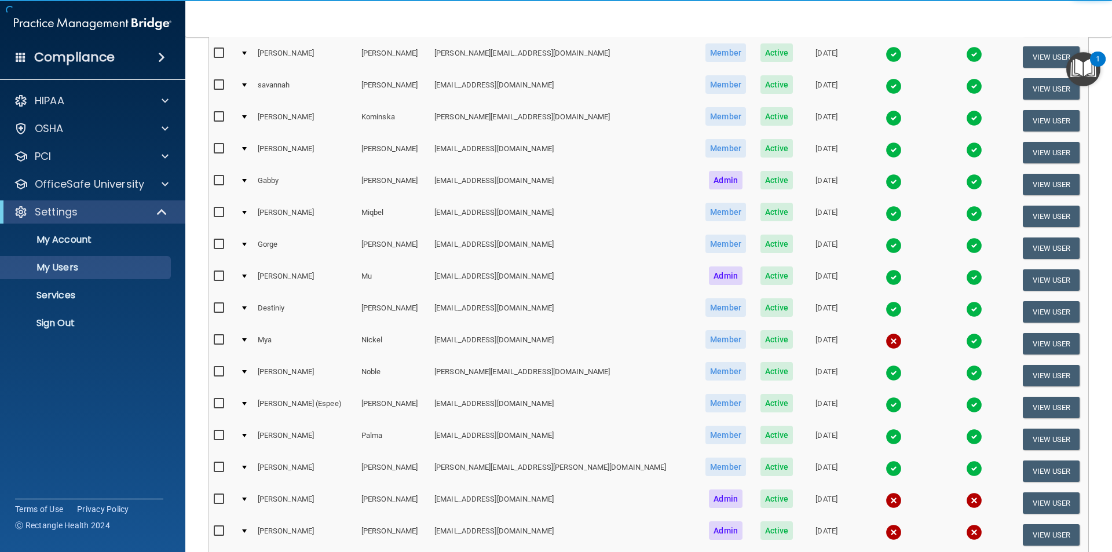
scroll to position [290, 0]
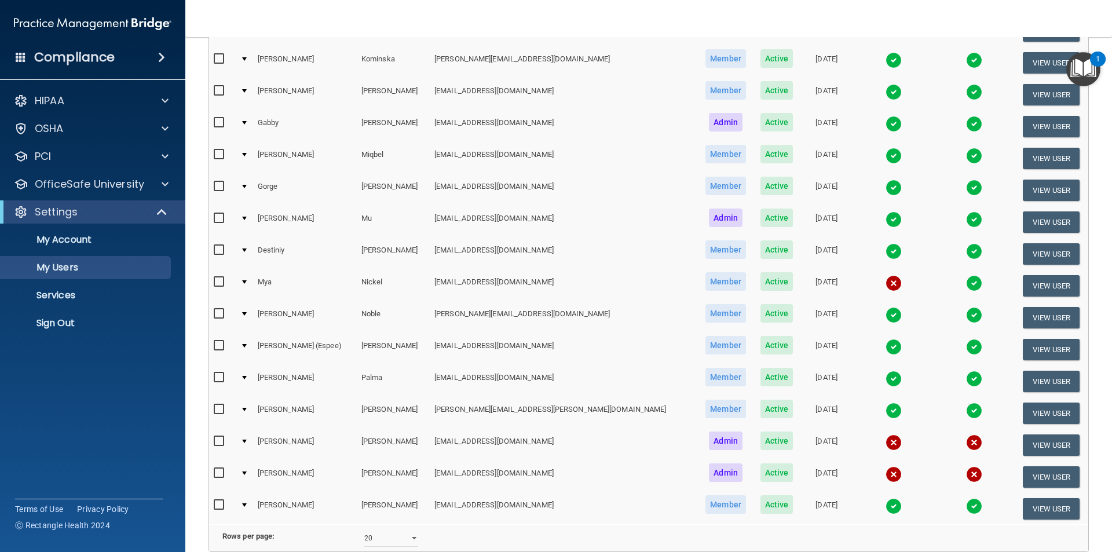
click at [709, 470] on span "Admin" at bounding box center [726, 472] width 34 height 19
click at [1023, 478] on button "View User" at bounding box center [1051, 476] width 57 height 21
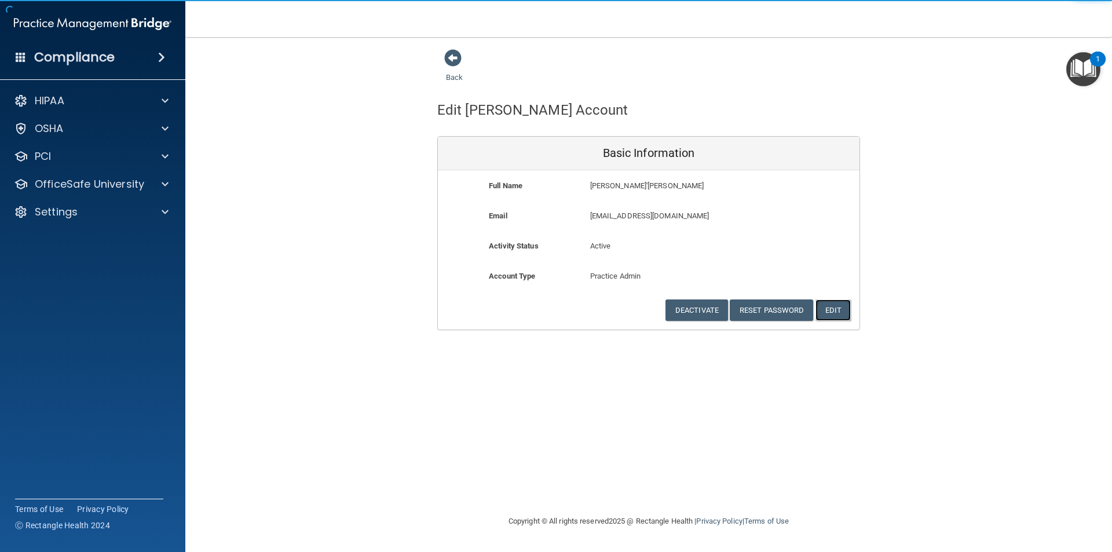
click at [840, 310] on button "Edit" at bounding box center [833, 310] width 35 height 21
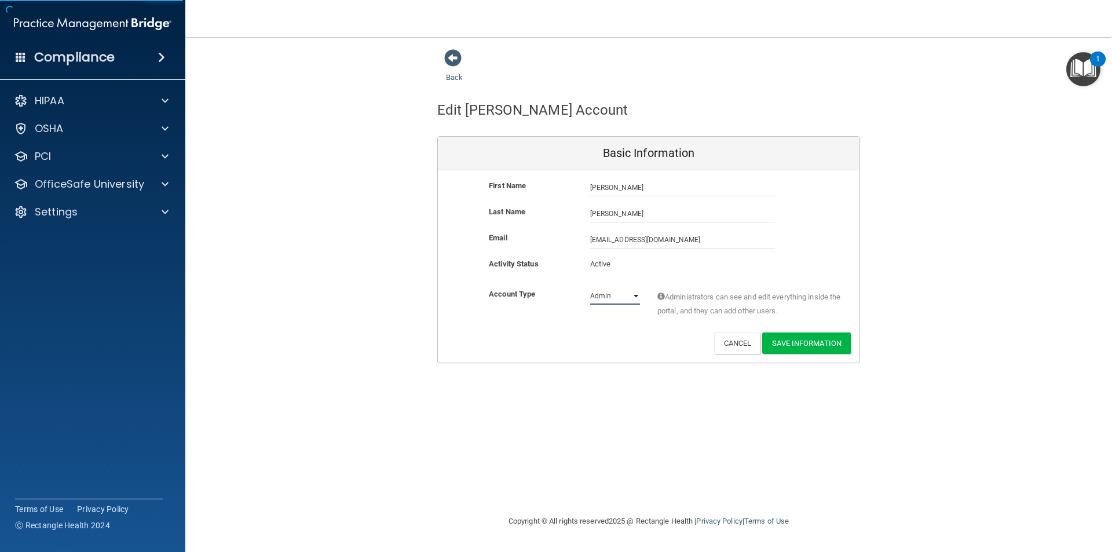
click at [627, 299] on select "Admin Member" at bounding box center [615, 295] width 50 height 17
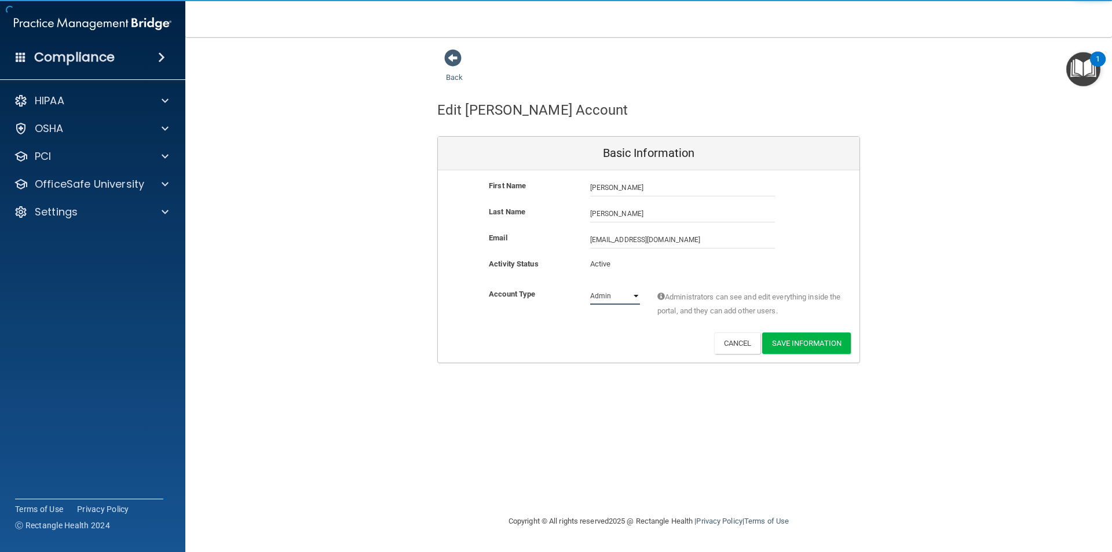
select select "practice_member"
click at [590, 287] on select "Admin Member" at bounding box center [615, 295] width 50 height 17
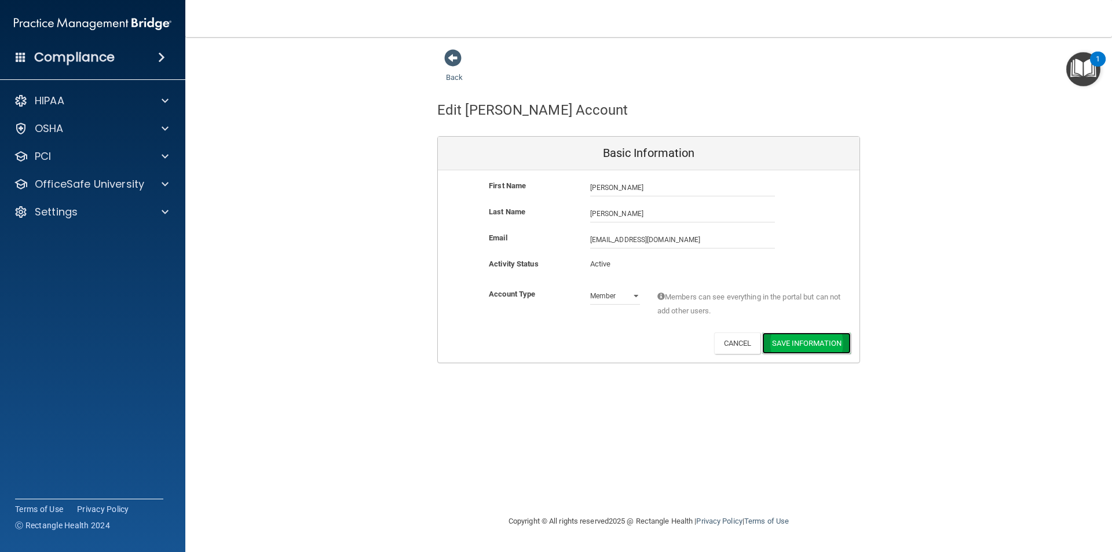
click at [779, 349] on button "Save Information" at bounding box center [806, 343] width 89 height 21
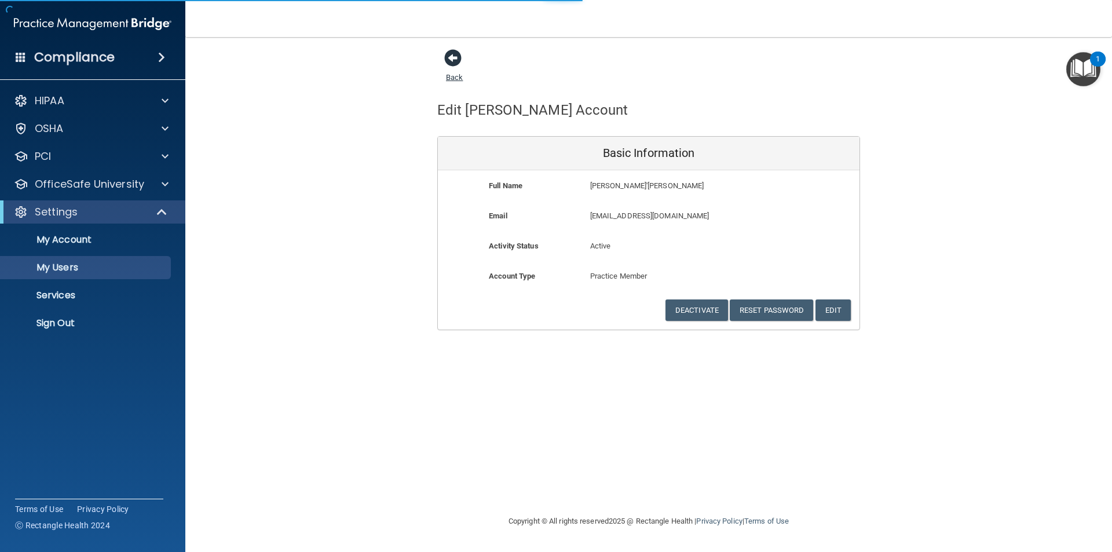
click at [455, 59] on span at bounding box center [452, 57] width 17 height 17
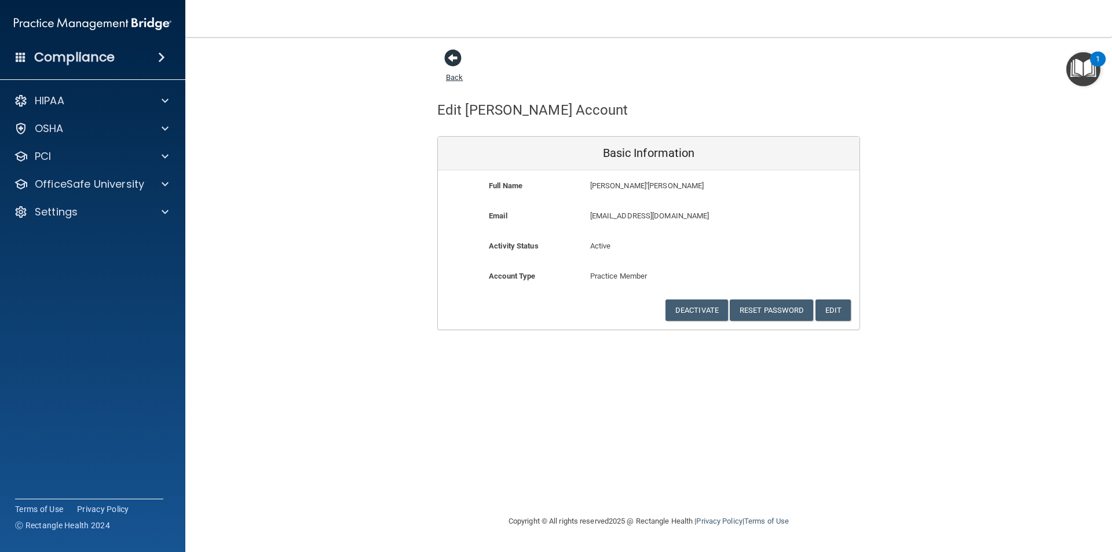
click at [456, 59] on span at bounding box center [452, 57] width 17 height 17
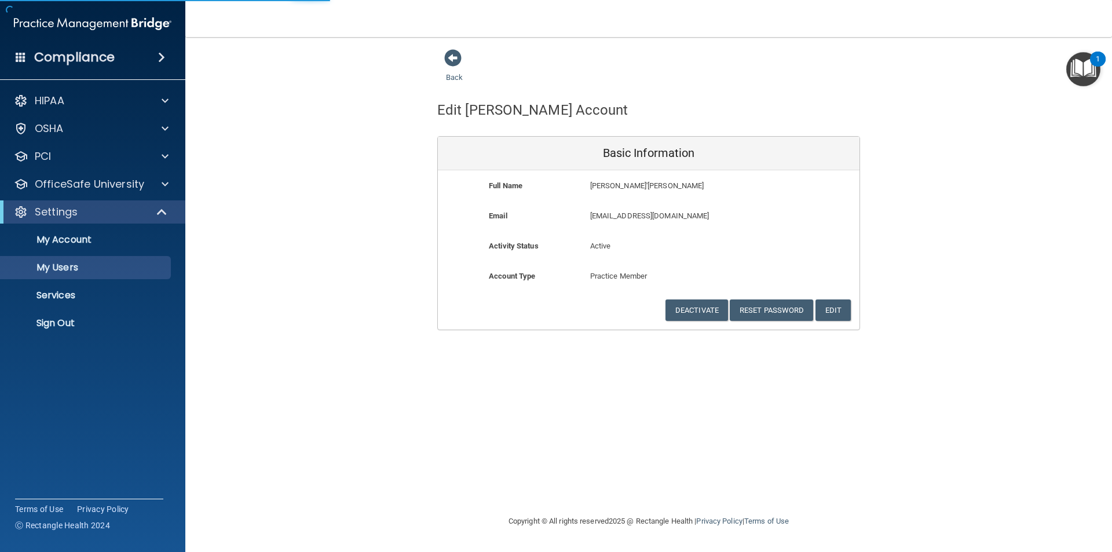
select select "20"
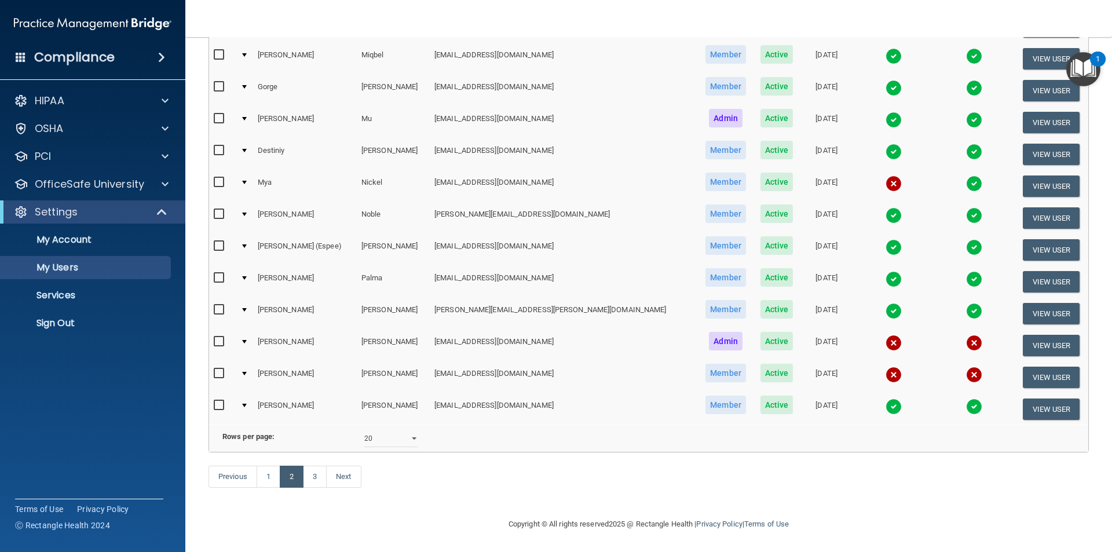
scroll to position [407, 0]
click at [311, 481] on link "3" at bounding box center [315, 477] width 24 height 22
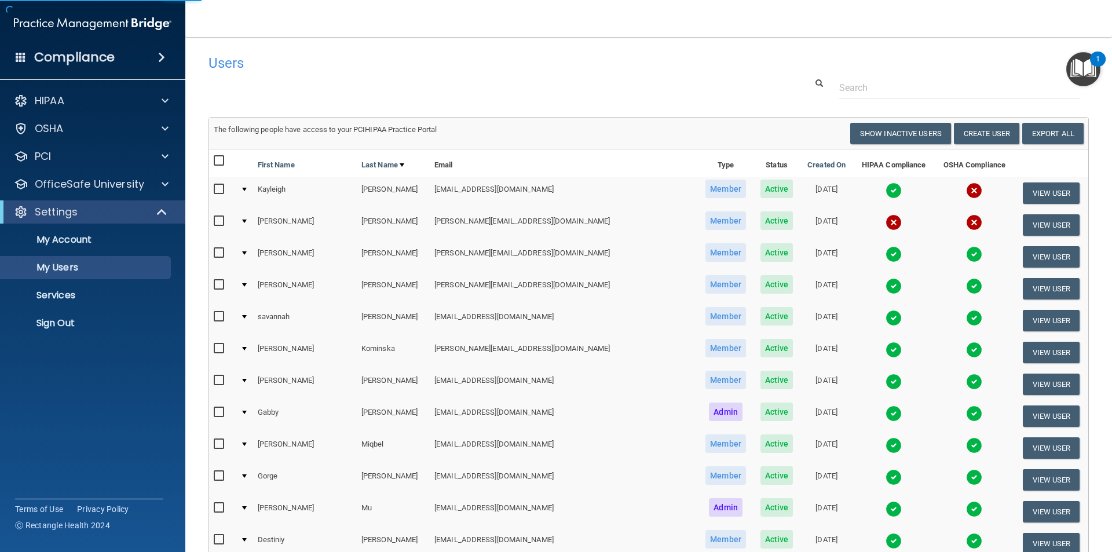
select select "20"
